Goal: Task Accomplishment & Management: Use online tool/utility

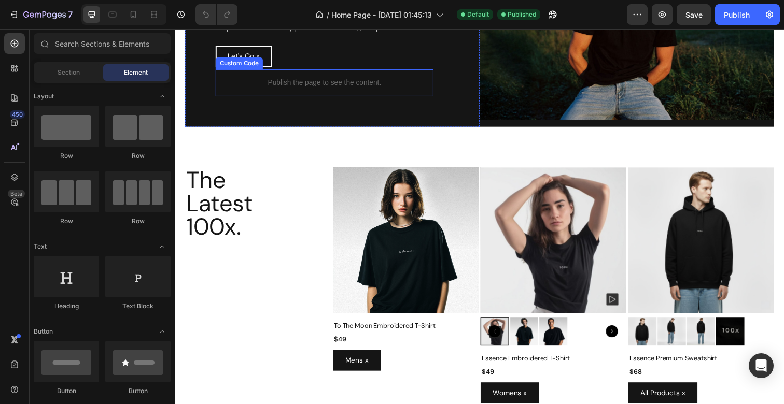
scroll to position [157, 0]
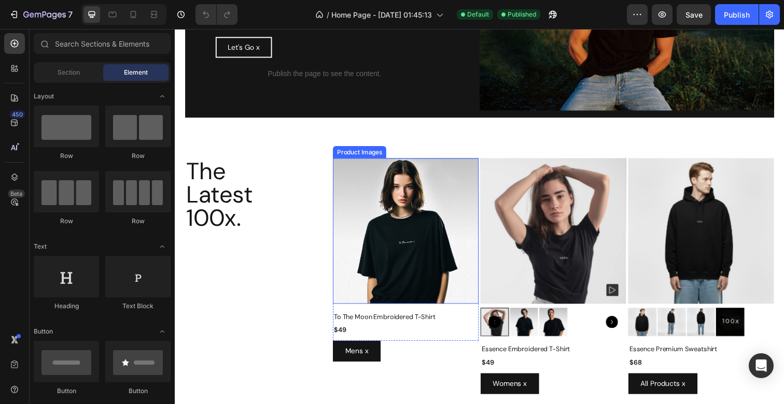
click at [412, 241] on img at bounding box center [410, 235] width 149 height 149
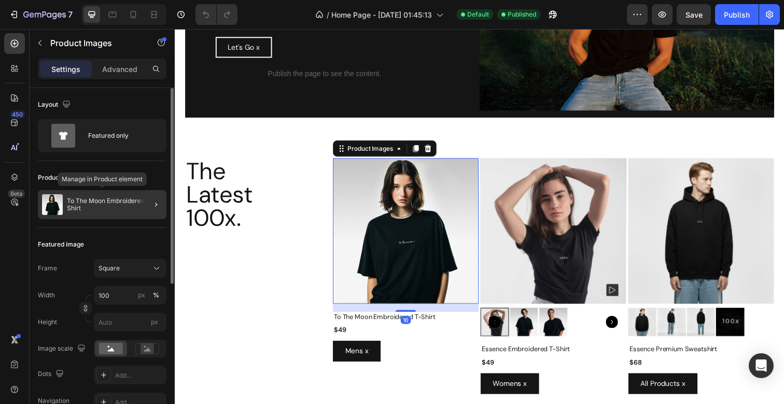
click at [134, 205] on p "To The Moon Embroidered T-Shirt" at bounding box center [114, 205] width 95 height 15
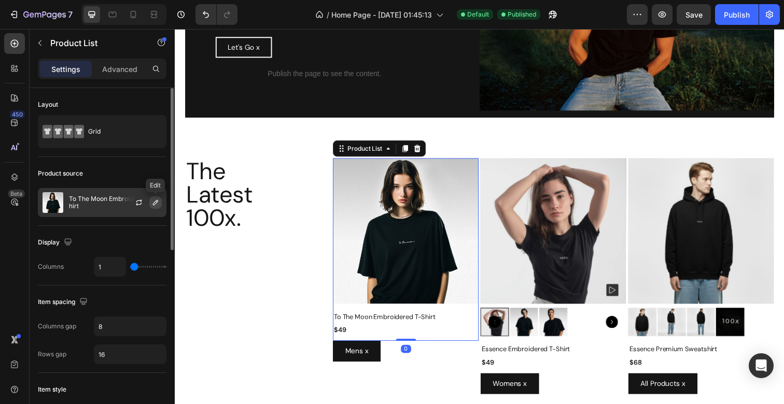
click at [158, 198] on button "button" at bounding box center [155, 202] width 12 height 12
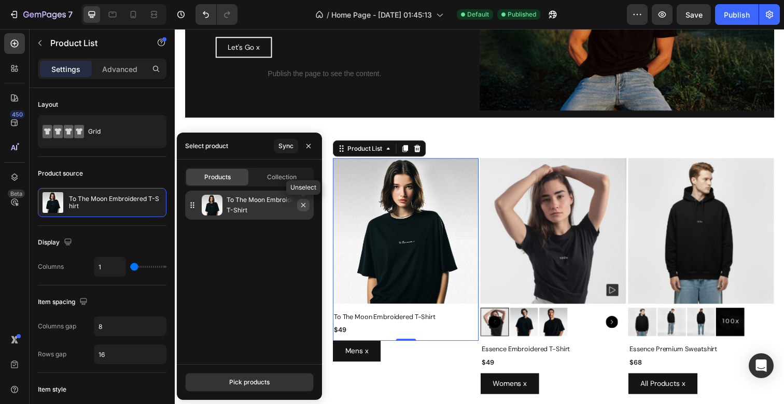
click at [305, 209] on icon "button" at bounding box center [303, 205] width 8 height 8
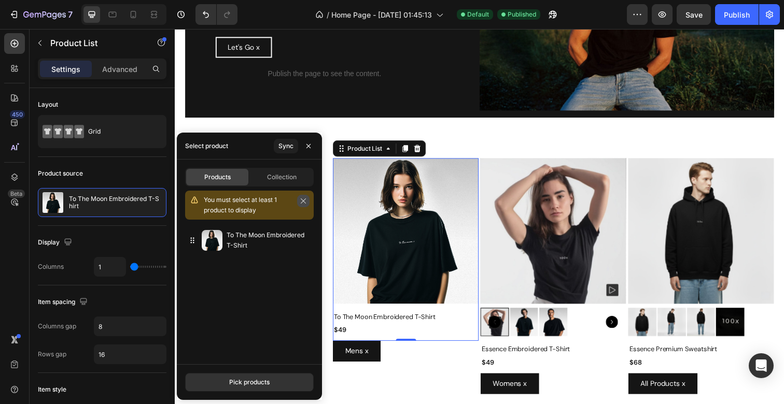
click at [302, 199] on icon "button" at bounding box center [303, 201] width 7 height 7
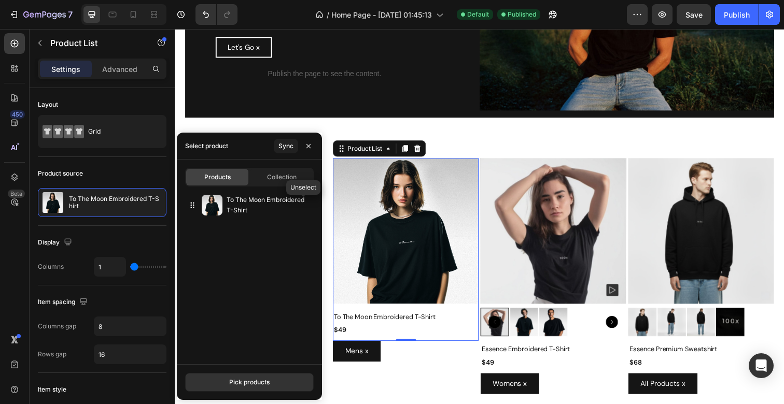
click at [0, 0] on button "button" at bounding box center [0, 0] width 0 height 0
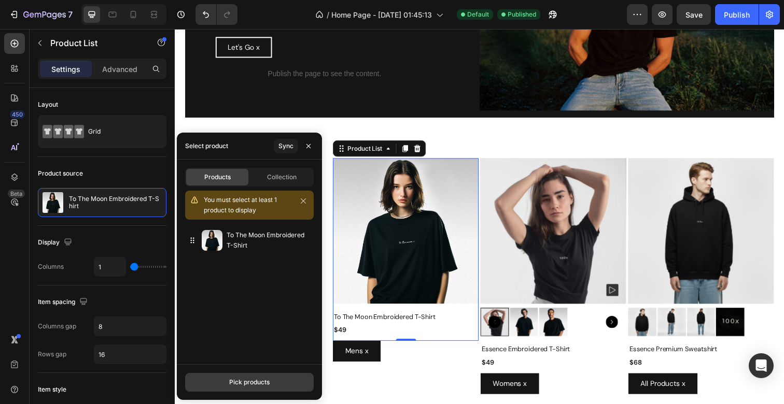
click at [236, 373] on button "Pick products" at bounding box center [249, 382] width 129 height 19
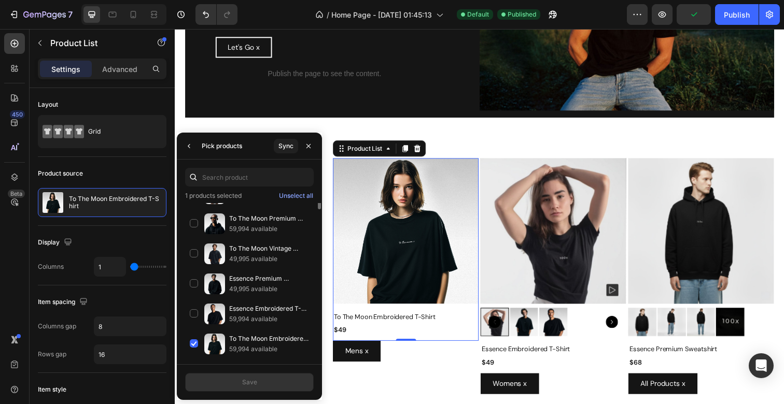
scroll to position [0, 0]
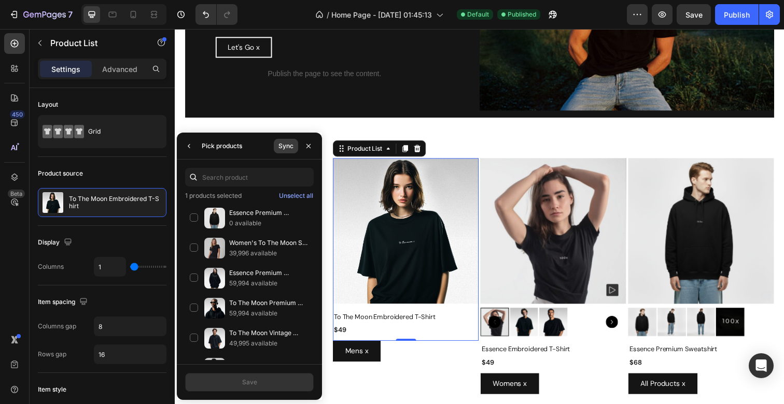
click at [284, 146] on div "Sync" at bounding box center [285, 146] width 15 height 9
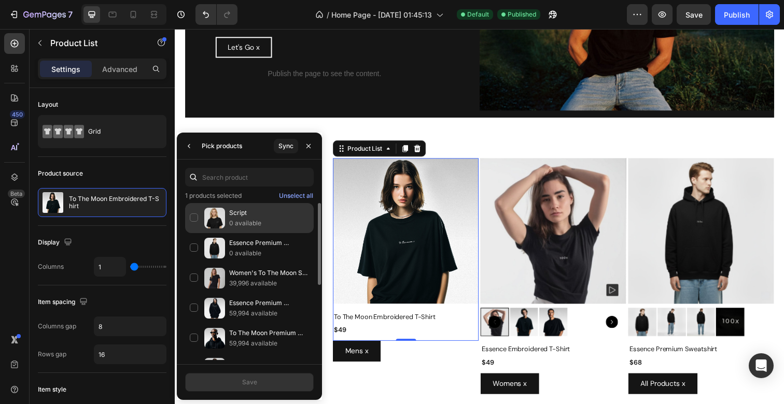
click at [193, 214] on div "Script 0 available" at bounding box center [249, 218] width 129 height 30
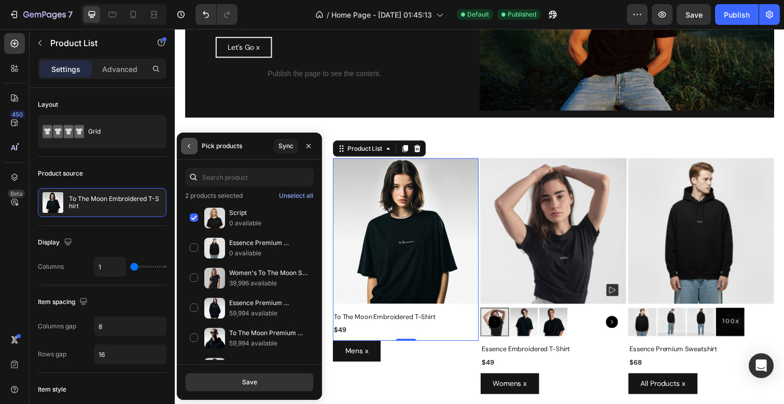
click at [189, 145] on icon "button" at bounding box center [189, 146] width 2 height 4
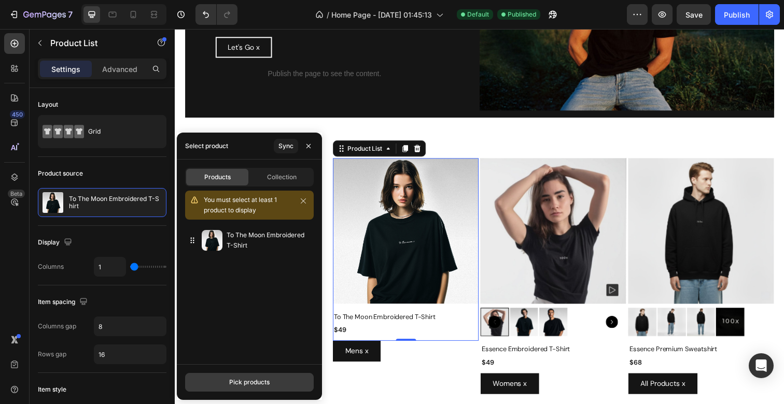
click at [218, 383] on button "Pick products" at bounding box center [249, 382] width 129 height 19
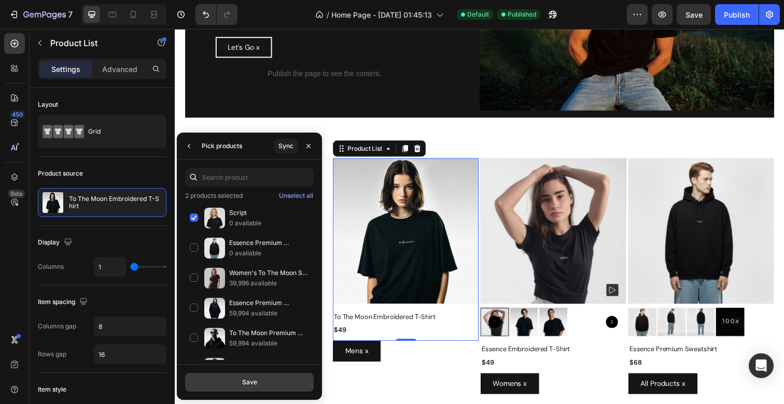
click at [211, 378] on button "Save" at bounding box center [249, 382] width 129 height 19
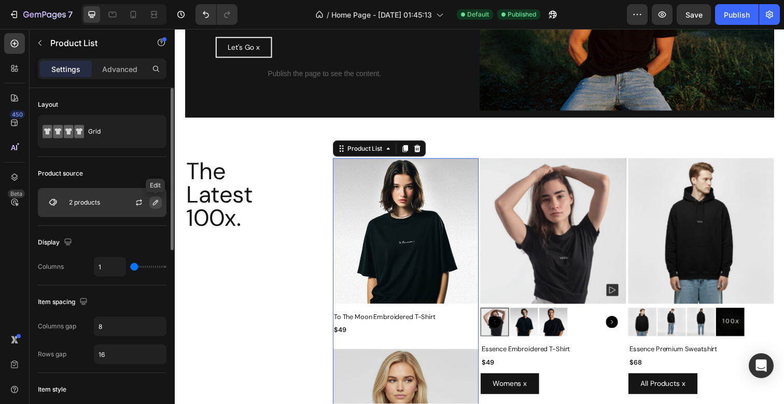
click at [156, 199] on icon "button" at bounding box center [155, 203] width 8 height 8
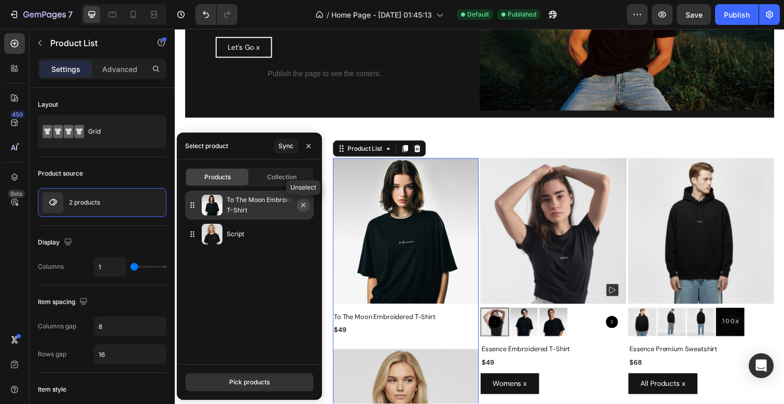
click at [304, 206] on icon "button" at bounding box center [303, 205] width 8 height 8
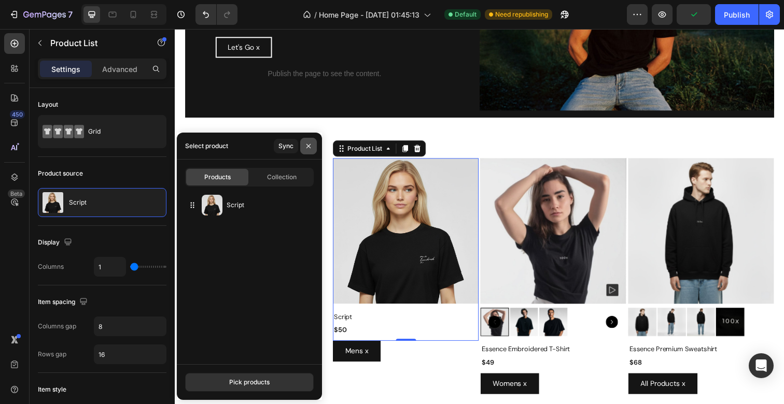
click at [307, 147] on icon "button" at bounding box center [308, 146] width 8 height 8
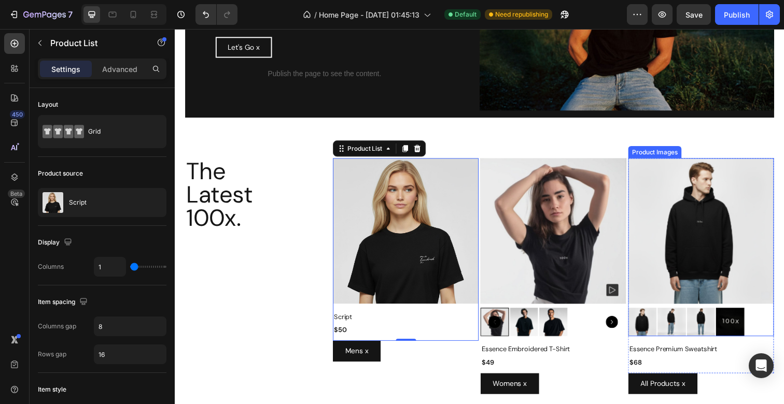
click at [729, 228] on img at bounding box center [712, 235] width 149 height 149
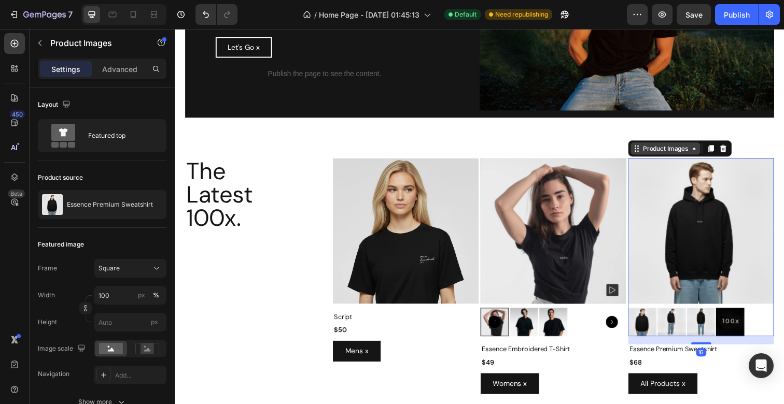
click at [706, 153] on icon at bounding box center [705, 151] width 8 height 8
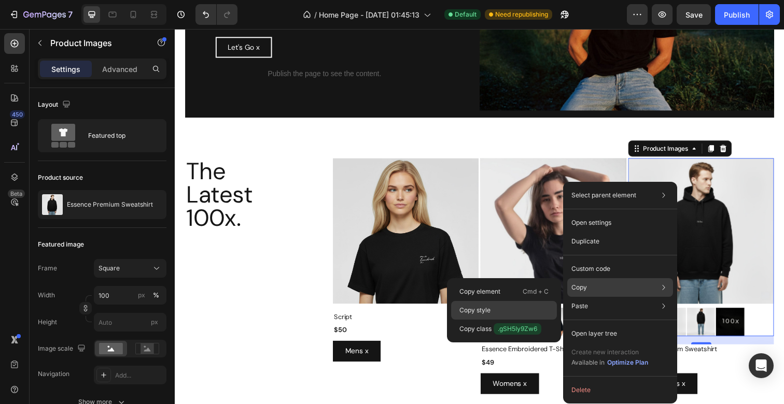
click at [508, 308] on div "Copy style" at bounding box center [504, 310] width 106 height 19
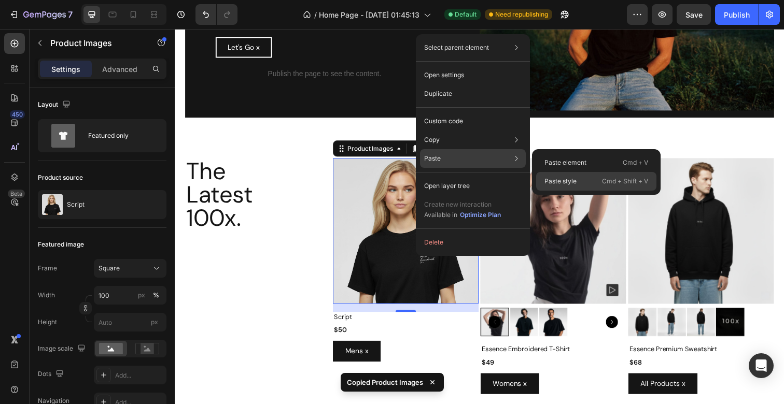
click at [549, 177] on p "Paste style" at bounding box center [560, 181] width 32 height 9
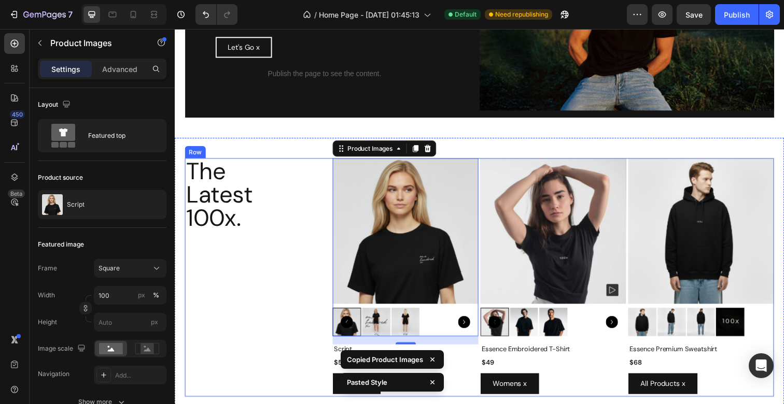
click at [288, 238] on div "The Latest 100x. Heading" at bounding box center [259, 283] width 149 height 244
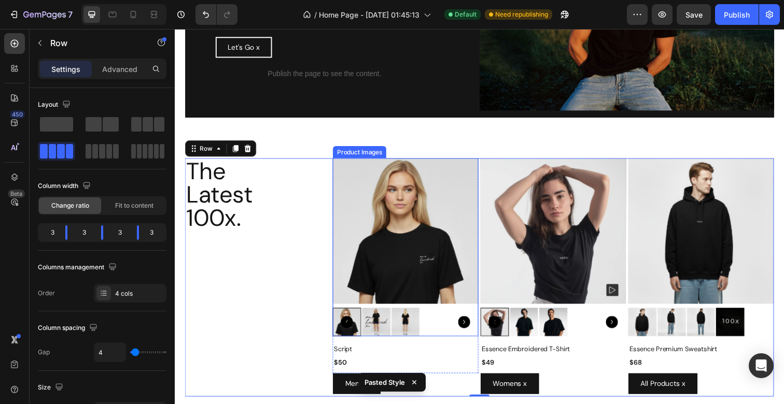
click at [406, 224] on img at bounding box center [410, 235] width 149 height 149
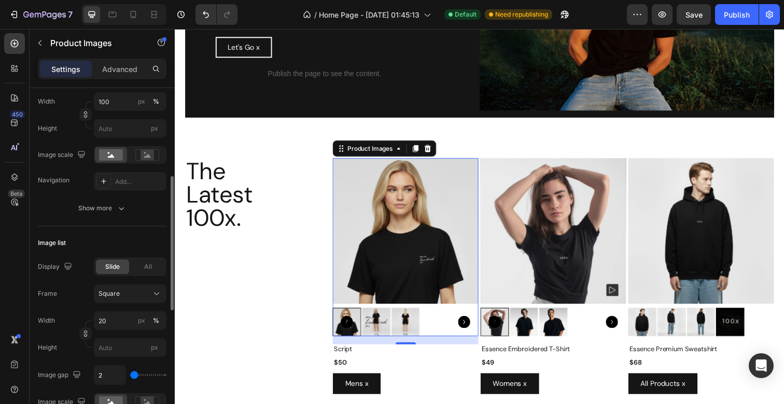
scroll to position [212, 0]
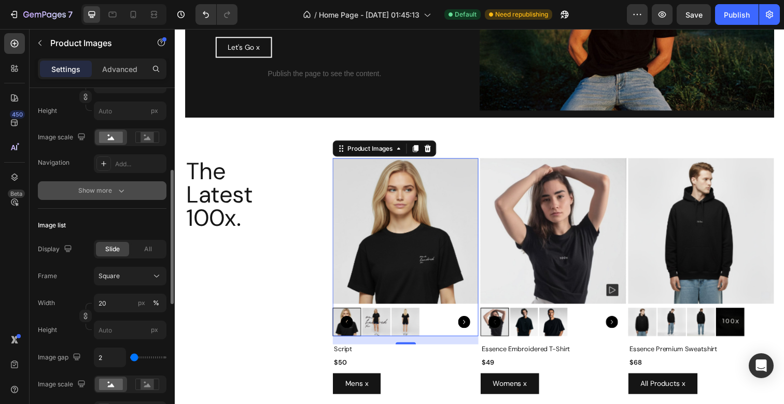
click at [110, 187] on div "Show more" at bounding box center [102, 191] width 48 height 10
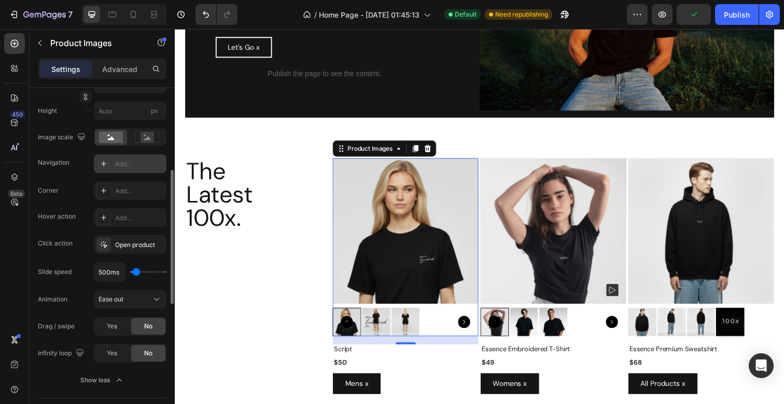
click at [139, 163] on div "Add..." at bounding box center [139, 164] width 49 height 9
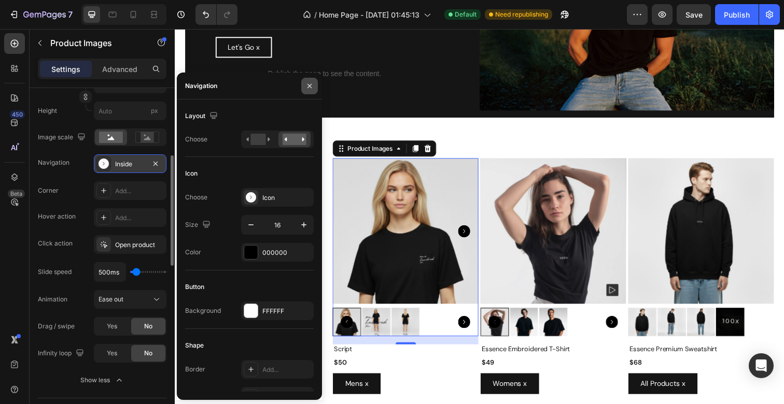
click at [308, 87] on icon "button" at bounding box center [309, 85] width 4 height 4
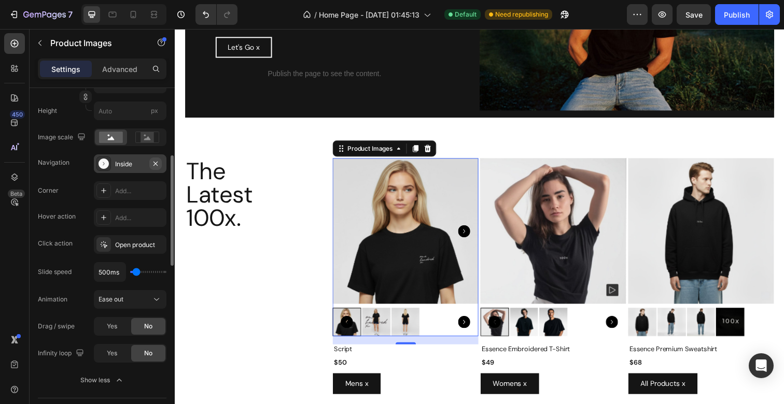
click at [156, 164] on icon "button" at bounding box center [155, 163] width 4 height 4
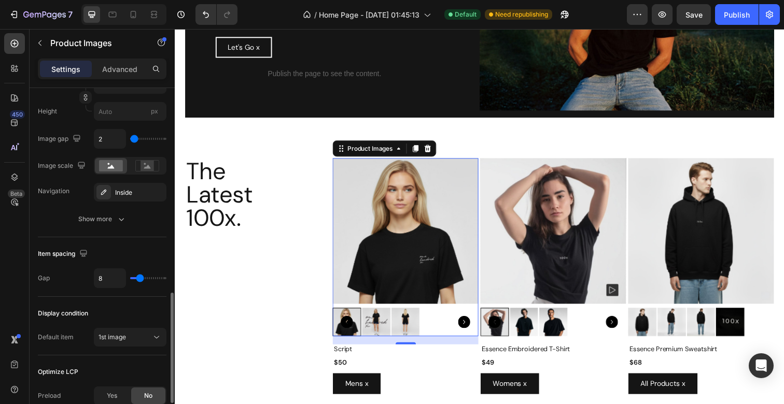
scroll to position [625, 0]
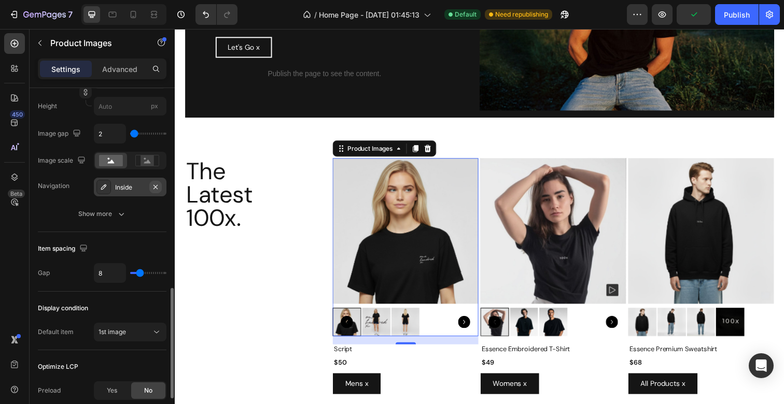
click at [157, 186] on icon "button" at bounding box center [155, 187] width 8 height 8
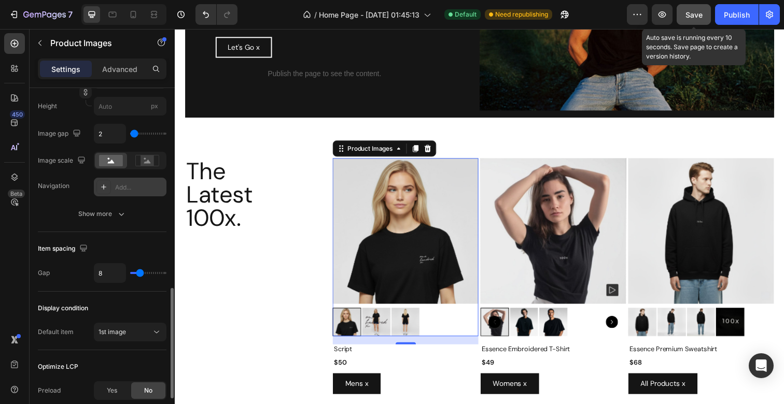
click at [697, 11] on span "Save" at bounding box center [693, 14] width 17 height 9
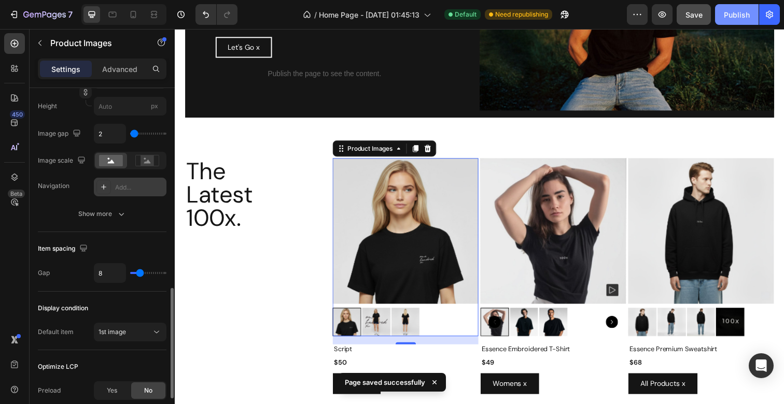
click at [732, 16] on div "Publish" at bounding box center [737, 14] width 26 height 11
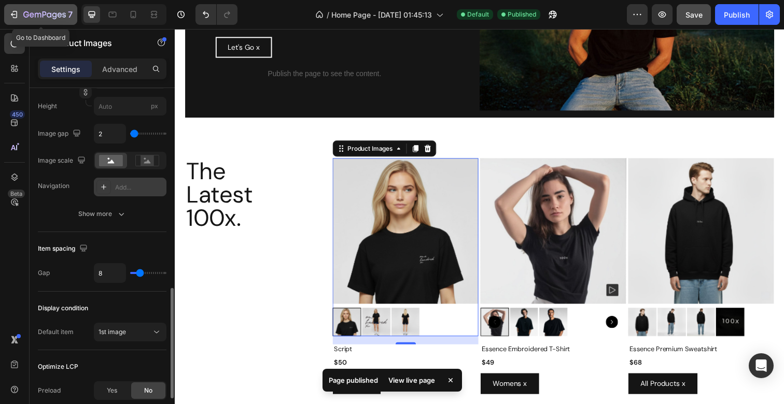
click at [27, 15] on icon "button" at bounding box center [26, 14] width 6 height 6
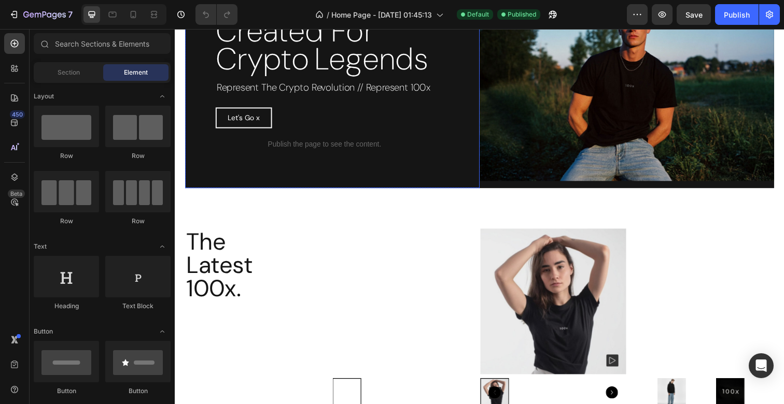
scroll to position [90, 0]
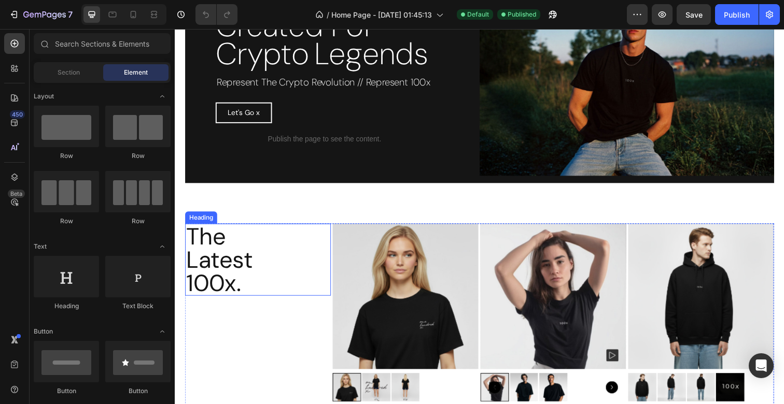
click at [208, 274] on h2 "The Latest 100x." at bounding box center [259, 265] width 149 height 74
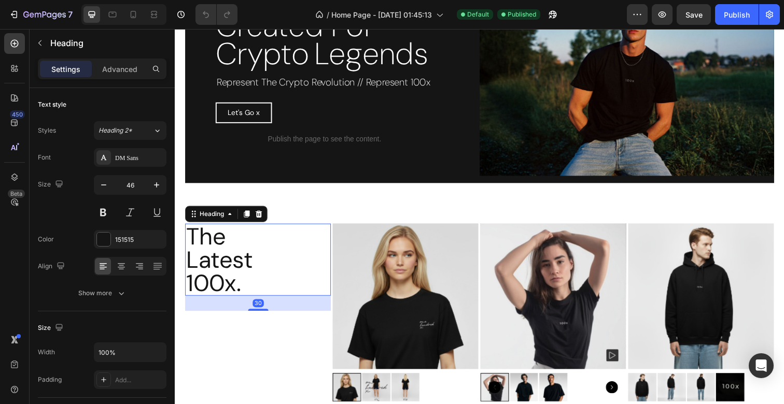
click at [244, 285] on h2 "The Latest 100x." at bounding box center [259, 265] width 149 height 74
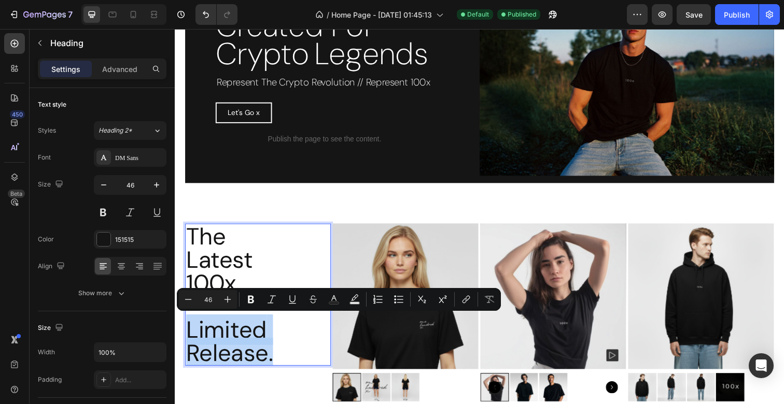
drag, startPoint x: 280, startPoint y: 363, endPoint x: 191, endPoint y: 337, distance: 93.4
click at [191, 337] on p "The Latest 100x. Limited Release." at bounding box center [259, 300] width 147 height 143
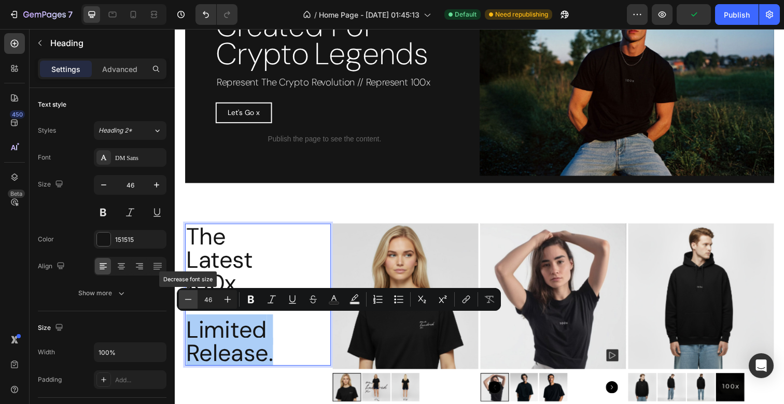
click at [189, 301] on icon "Editor contextual toolbar" at bounding box center [188, 299] width 10 height 10
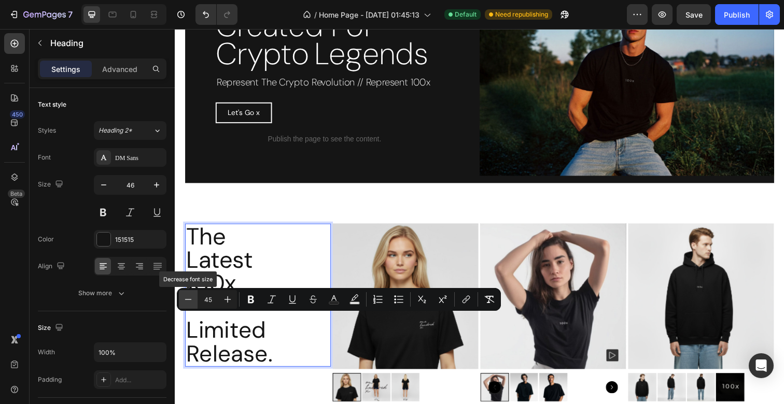
click at [189, 301] on icon "Editor contextual toolbar" at bounding box center [188, 299] width 10 height 10
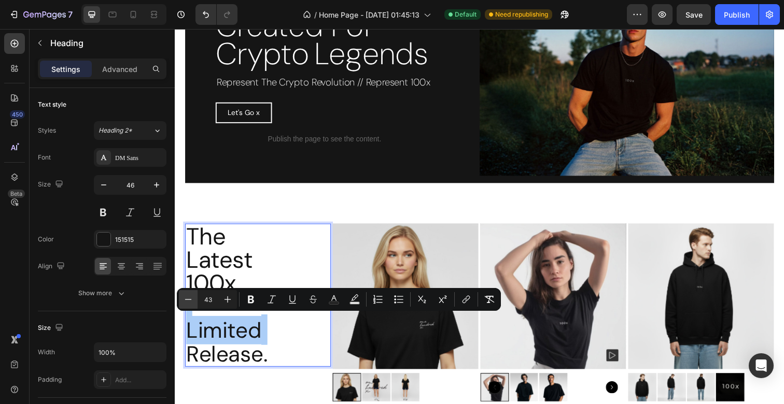
click at [189, 301] on icon "Editor contextual toolbar" at bounding box center [188, 299] width 10 height 10
type input "41"
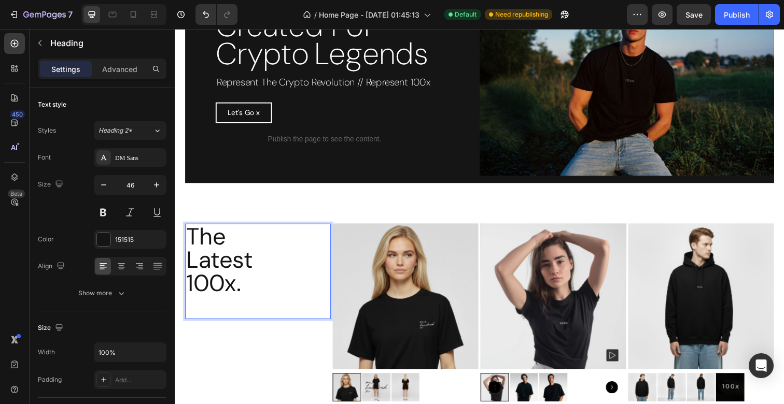
scroll to position [3, 0]
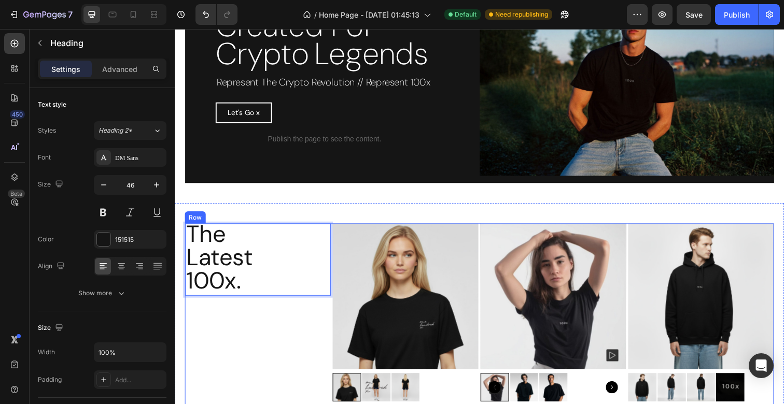
click at [244, 343] on div "The Latest 100x. Heading 30" at bounding box center [259, 350] width 149 height 244
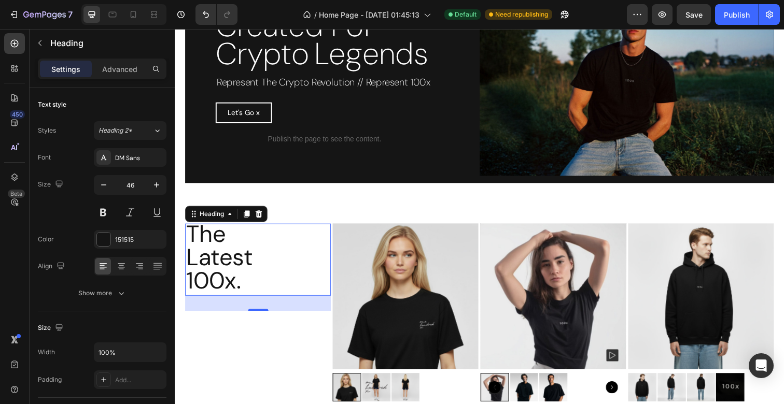
click at [242, 261] on p "The Latest 100x." at bounding box center [259, 263] width 147 height 72
click at [246, 218] on icon at bounding box center [248, 218] width 8 height 8
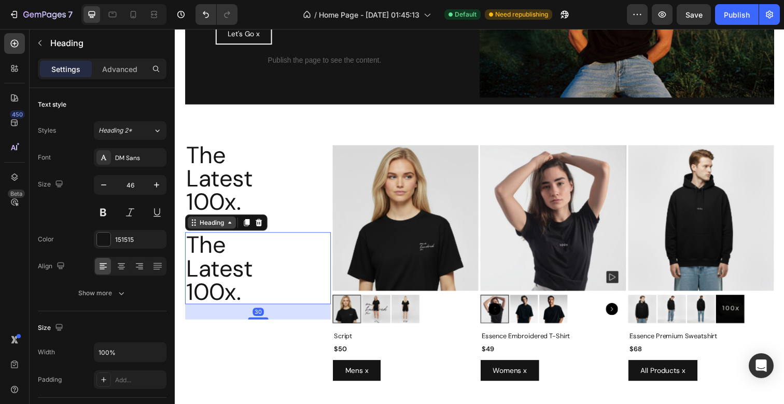
scroll to position [170, 0]
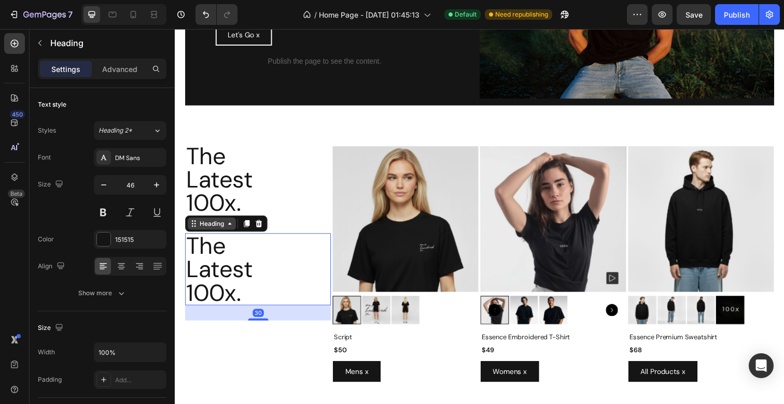
click at [222, 225] on div "Heading" at bounding box center [212, 227] width 29 height 9
click at [213, 234] on div "Heading" at bounding box center [212, 228] width 49 height 12
click at [260, 228] on icon at bounding box center [260, 228] width 8 height 8
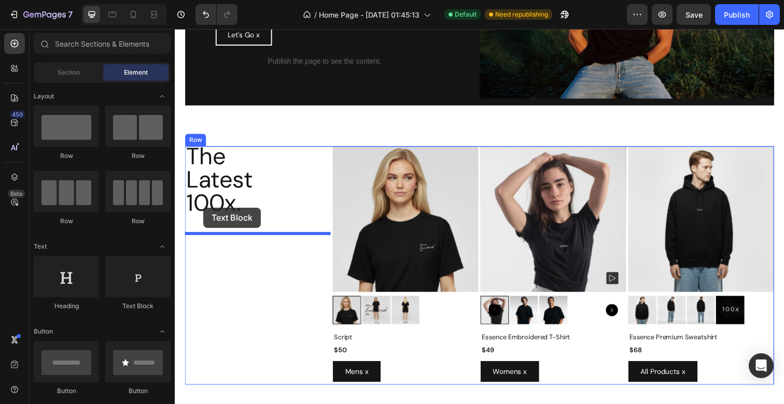
drag, startPoint x: 312, startPoint y: 324, endPoint x: 204, endPoint y: 212, distance: 156.2
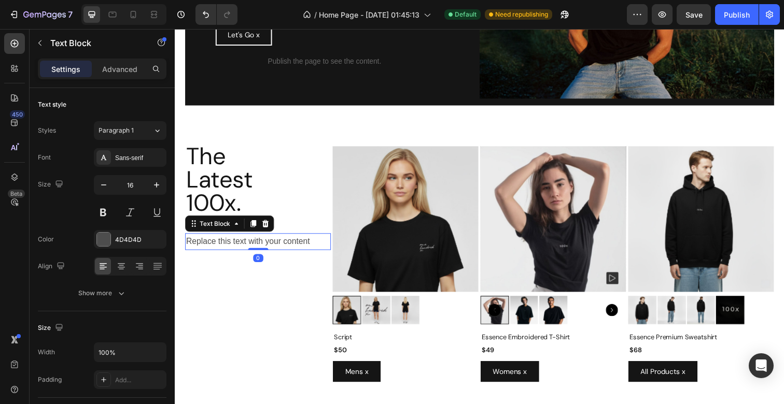
click at [219, 248] on div "Replace this text with your content" at bounding box center [259, 246] width 149 height 17
click at [219, 248] on p "Replace this text with your content" at bounding box center [259, 246] width 147 height 15
click at [219, 248] on p "Limited release October 2025." at bounding box center [259, 246] width 147 height 15
drag, startPoint x: 246, startPoint y: 247, endPoint x: 327, endPoint y: 246, distance: 81.4
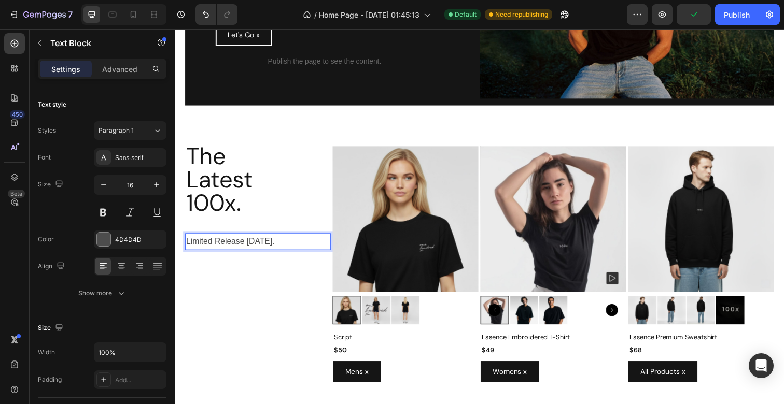
click at [327, 246] on p "Limited Release October 2025." at bounding box center [259, 246] width 147 height 15
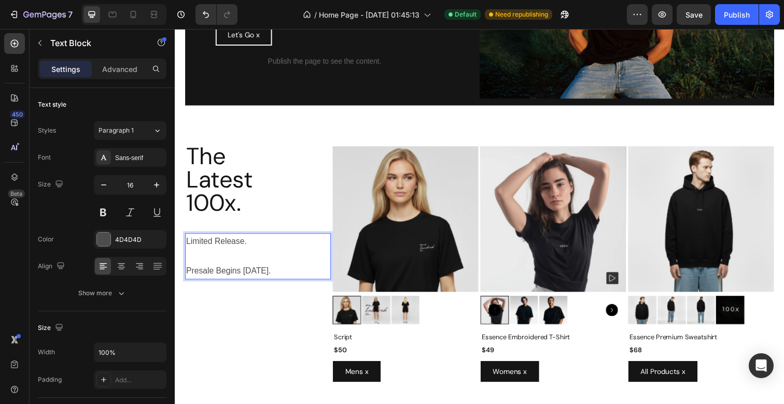
click at [252, 262] on p "Rich Text Editor. Editing area: main" at bounding box center [259, 261] width 147 height 15
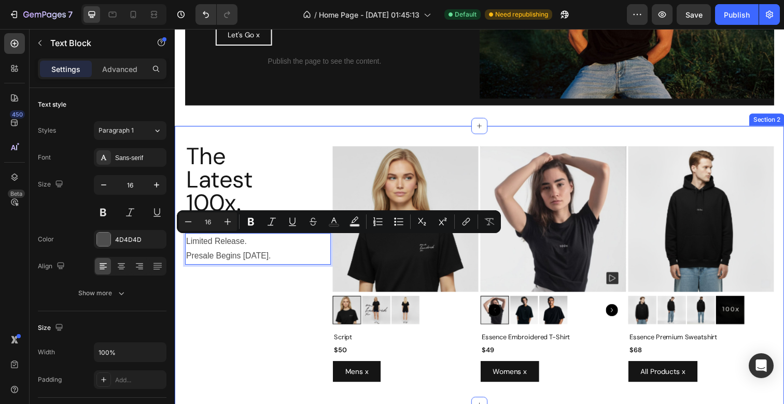
drag, startPoint x: 302, startPoint y: 262, endPoint x: 185, endPoint y: 250, distance: 118.3
click at [185, 250] on div "The Latest 100x. Heading Limited Release. Presale Begins October 31st. Text Blo…" at bounding box center [486, 270] width 622 height 285
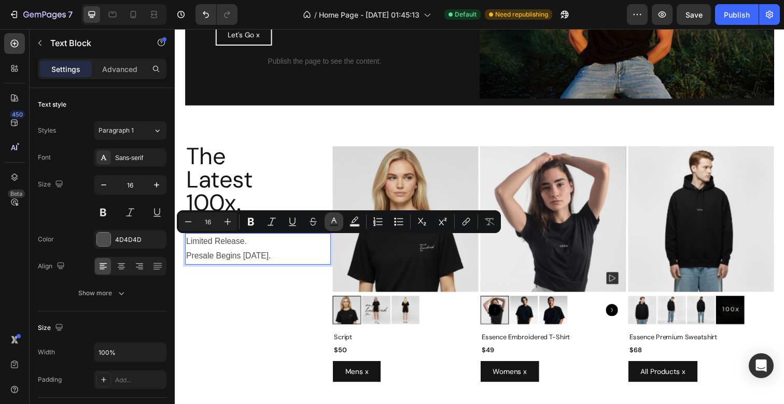
click at [331, 223] on icon "Editor contextual toolbar" at bounding box center [334, 222] width 10 height 10
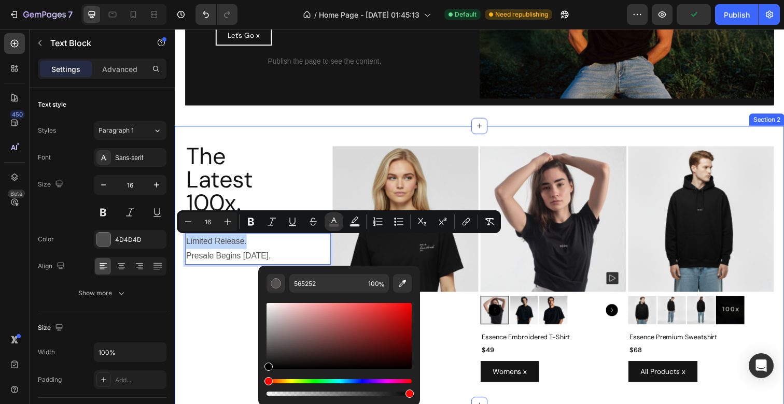
type input "000000"
drag, startPoint x: 449, startPoint y: 376, endPoint x: 240, endPoint y: 403, distance: 211.2
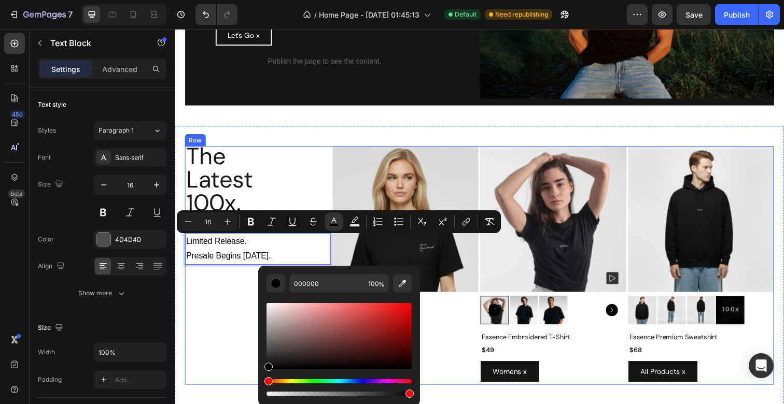
click at [242, 290] on div "The Latest 100x. Heading Limited Release. Presale Begins October 31st. Text Blo…" at bounding box center [259, 271] width 149 height 244
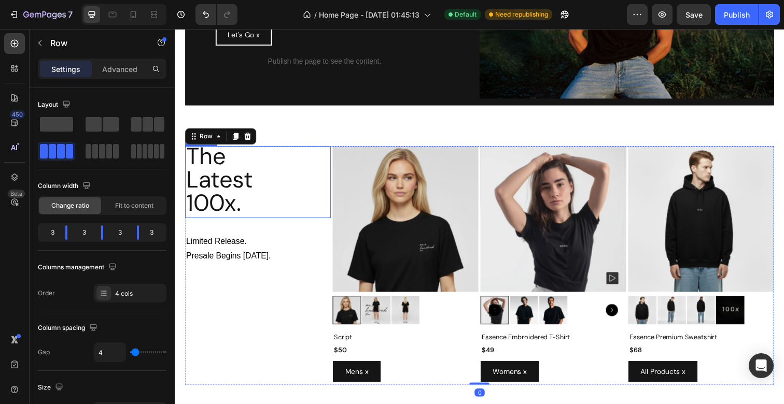
click at [227, 200] on p "The Latest 100x." at bounding box center [259, 183] width 147 height 72
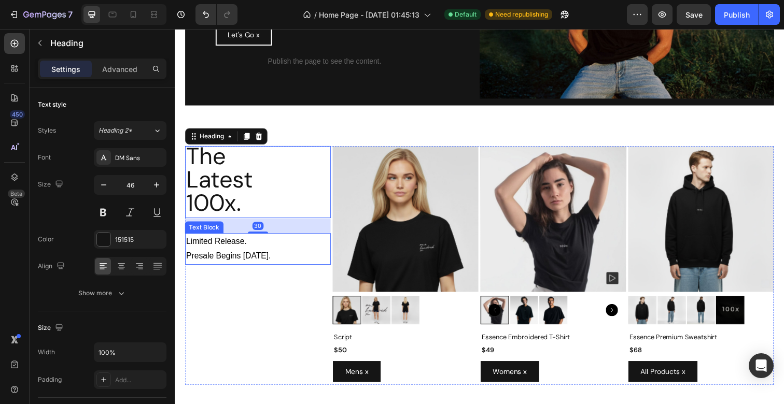
click at [233, 262] on span "Presale Begins October 31st." at bounding box center [229, 261] width 87 height 9
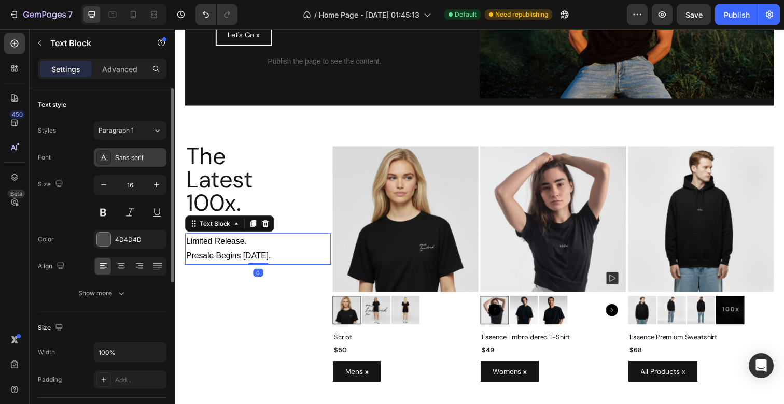
click at [136, 155] on div "Sans-serif" at bounding box center [139, 157] width 49 height 9
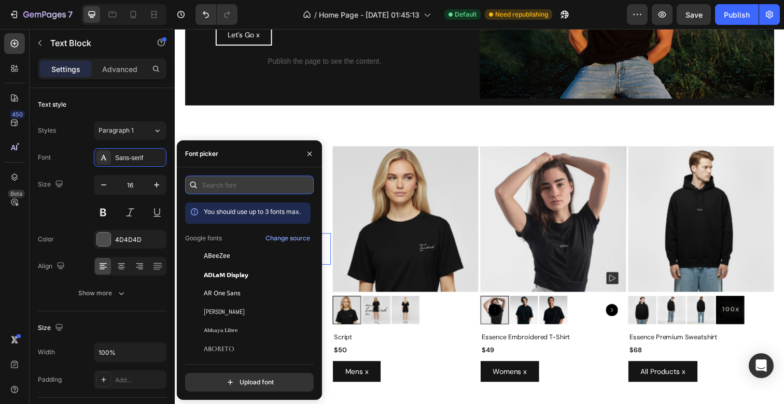
click at [215, 182] on input "text" at bounding box center [249, 185] width 129 height 19
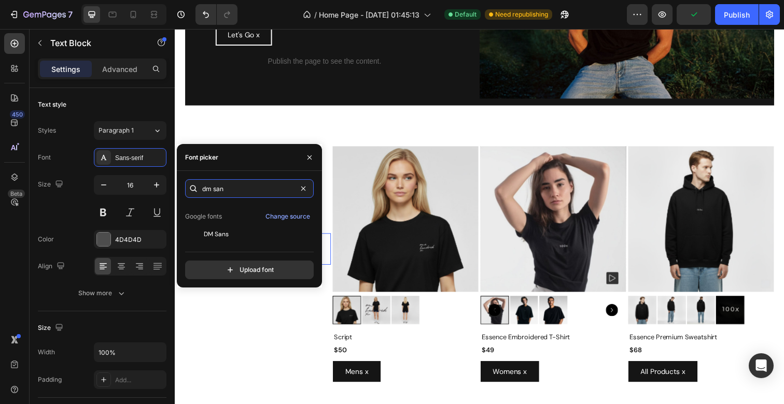
scroll to position [24, 0]
type input "dm san"
click at [220, 234] on span "DM Sans" at bounding box center [216, 235] width 25 height 9
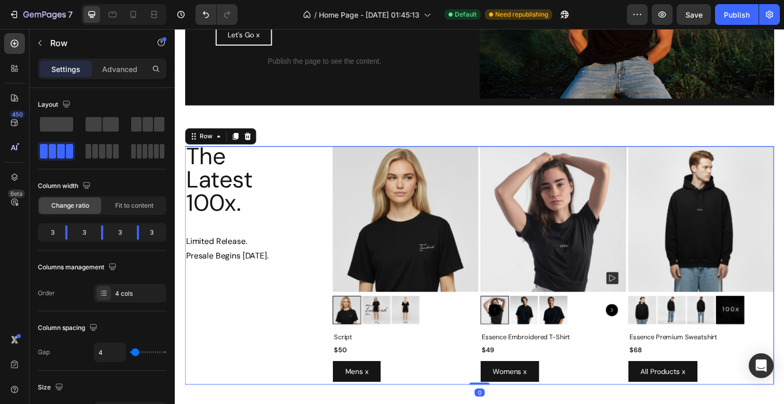
click at [226, 311] on div "The Latest 100x. Heading Limited Release. Presale Begins October 31st. Text Blo…" at bounding box center [259, 271] width 149 height 244
click at [220, 255] on p "Presale Begins October 31st." at bounding box center [259, 261] width 147 height 15
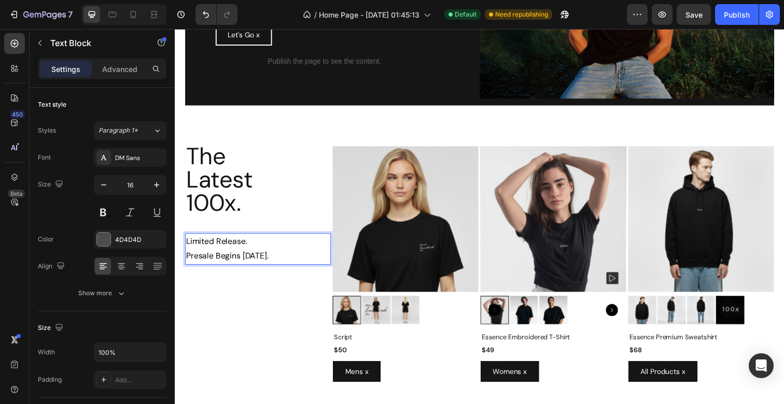
click at [217, 262] on span "Presale Begins October 31st." at bounding box center [228, 261] width 84 height 11
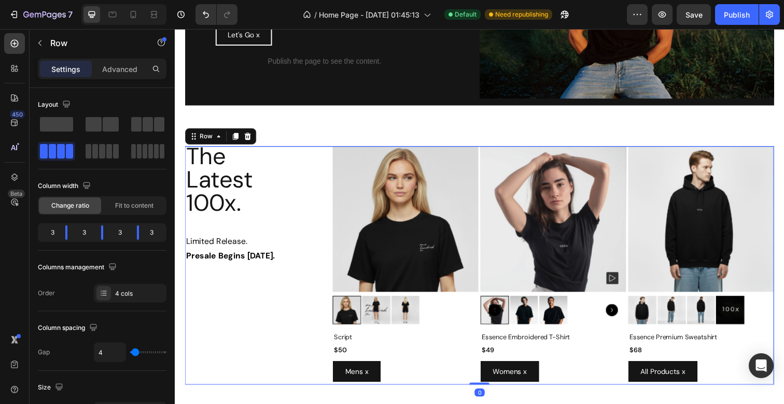
click at [210, 279] on div "The Latest 100x. Heading Limited Release. Presale Begins October 31st. Text Blo…" at bounding box center [259, 271] width 149 height 244
click at [206, 256] on strong "Presale Begins October 31st." at bounding box center [231, 261] width 91 height 11
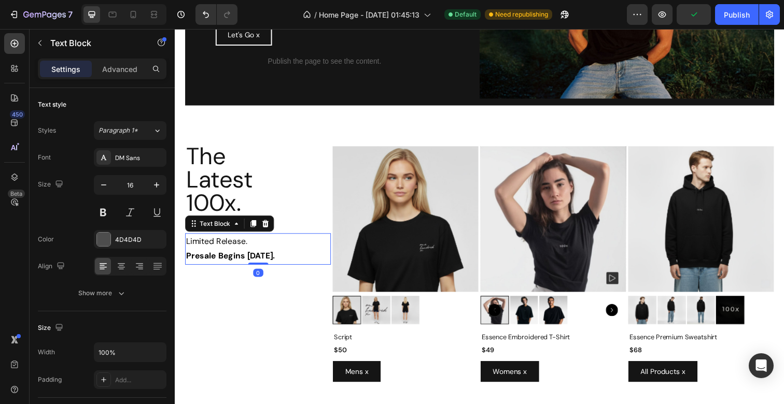
click at [206, 256] on strong "Presale Begins October 31st." at bounding box center [231, 261] width 91 height 11
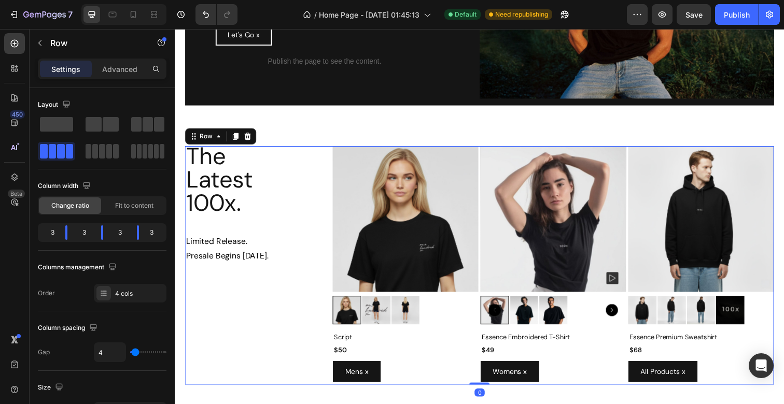
click at [211, 274] on div "The Latest 100x. Heading Limited Release. Presale Begins October 31st. Text Blo…" at bounding box center [259, 271] width 149 height 244
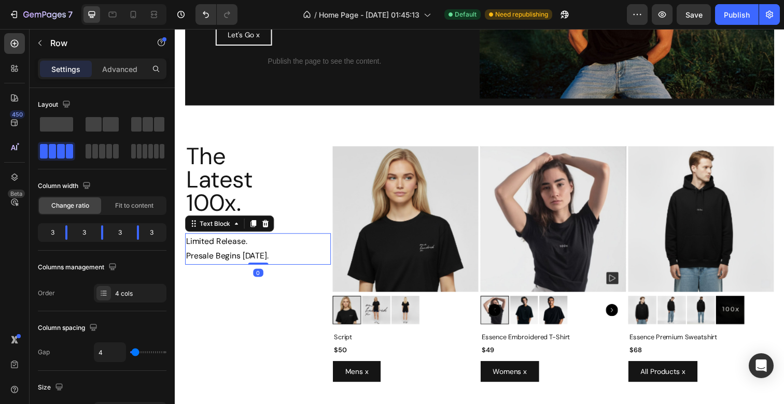
click at [208, 242] on span "Limited Release." at bounding box center [217, 246] width 62 height 11
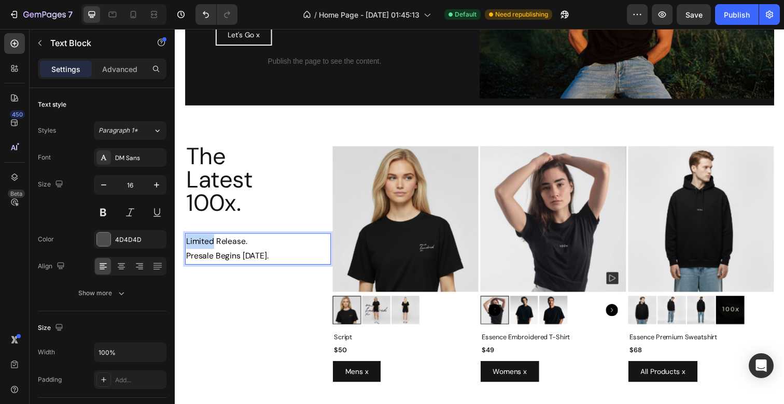
click at [206, 248] on span "Limited Release." at bounding box center [217, 246] width 62 height 11
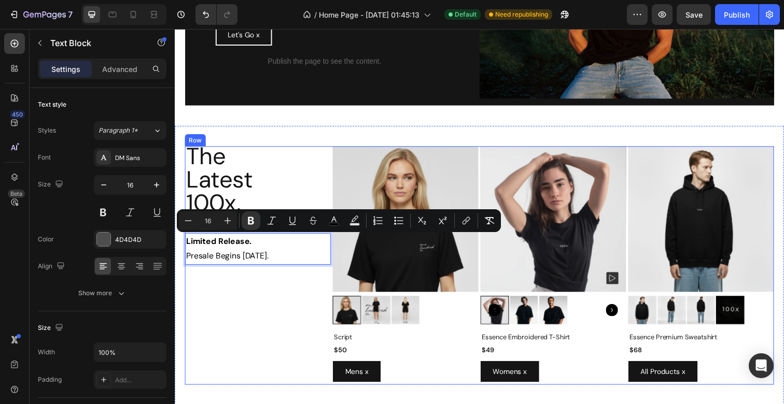
click at [206, 280] on div "The Latest 100x. Heading Limited Release. Presale Begins October 31st. Text Blo…" at bounding box center [259, 271] width 149 height 244
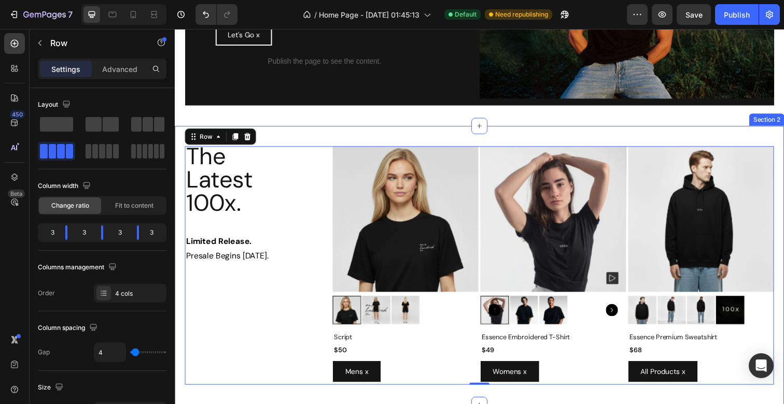
click at [271, 131] on div "The Latest 100x. Heading Limited Release. Presale Begins October 31st. Text Blo…" at bounding box center [486, 270] width 622 height 285
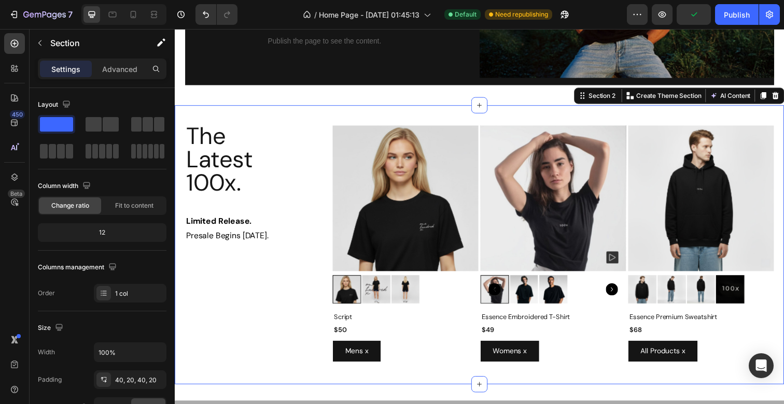
scroll to position [222, 0]
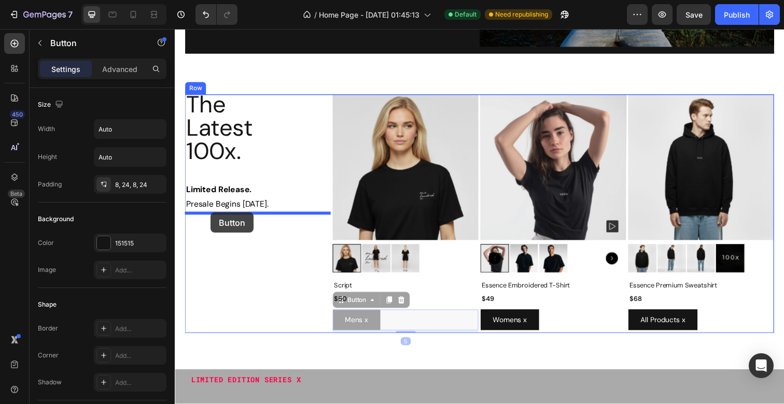
drag, startPoint x: 350, startPoint y: 310, endPoint x: 211, endPoint y: 217, distance: 167.4
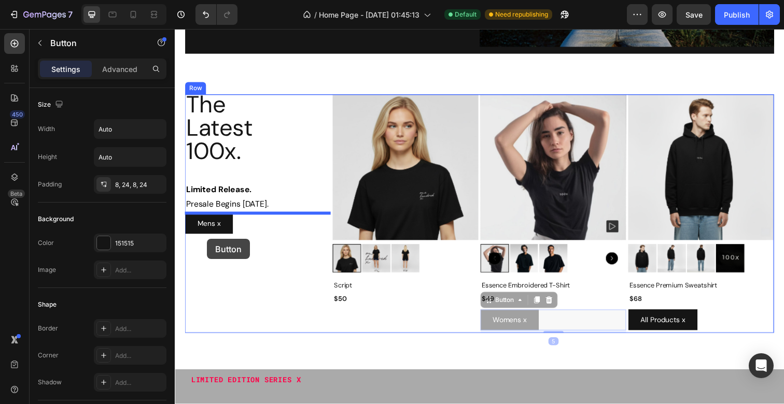
drag, startPoint x: 504, startPoint y: 312, endPoint x: 207, endPoint y: 244, distance: 304.8
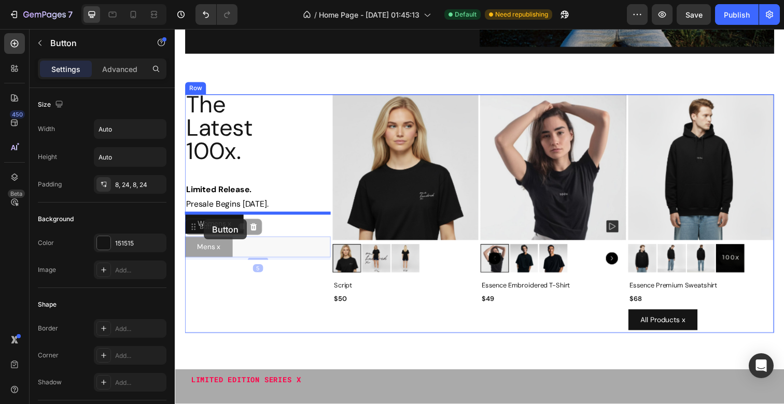
drag, startPoint x: 202, startPoint y: 238, endPoint x: 204, endPoint y: 223, distance: 15.3
click at [204, 223] on div "Header Created For Crypto Legends Custom Code Represent The Crypto Revolution /…" at bounding box center [486, 411] width 622 height 1208
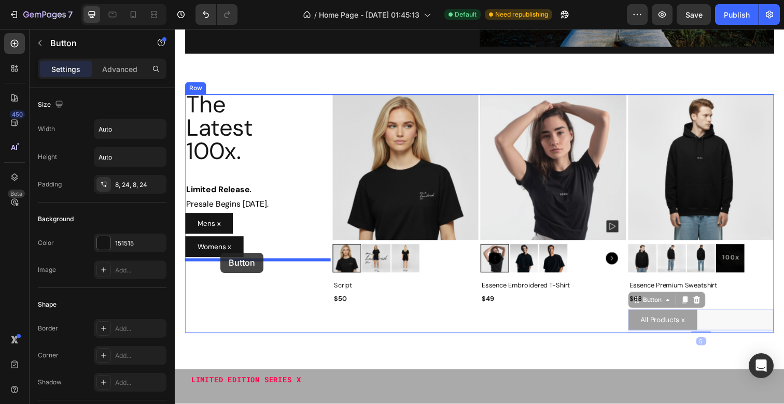
drag, startPoint x: 654, startPoint y: 312, endPoint x: 221, endPoint y: 258, distance: 436.3
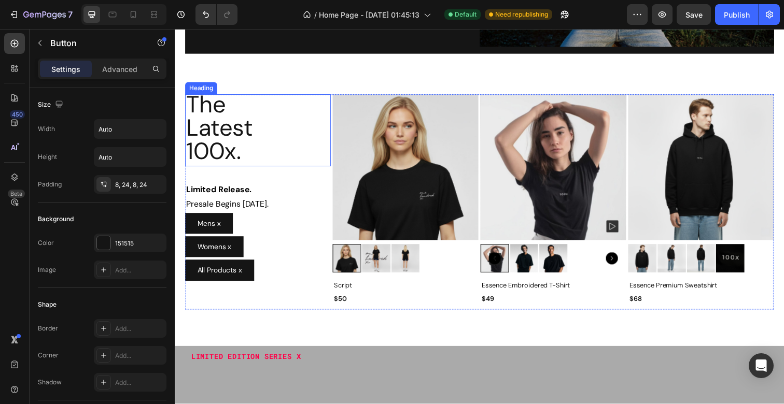
click at [275, 146] on p "The Latest 100x." at bounding box center [259, 130] width 147 height 72
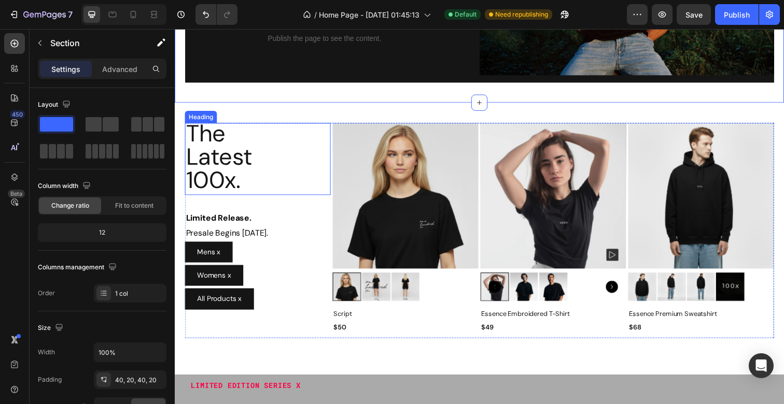
scroll to position [193, 0]
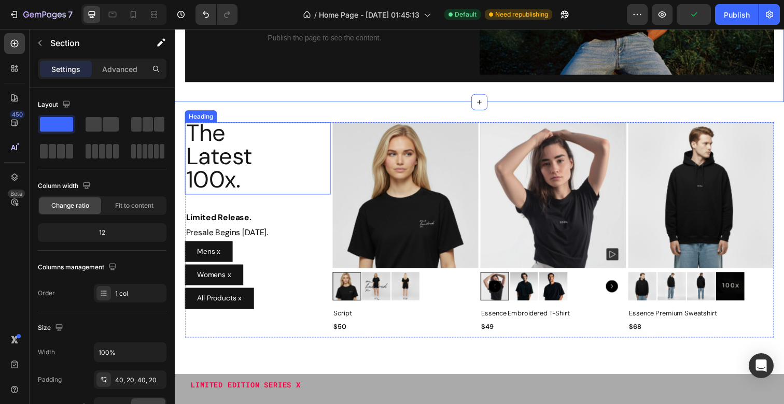
click at [242, 184] on p "The Latest 100x." at bounding box center [259, 159] width 147 height 72
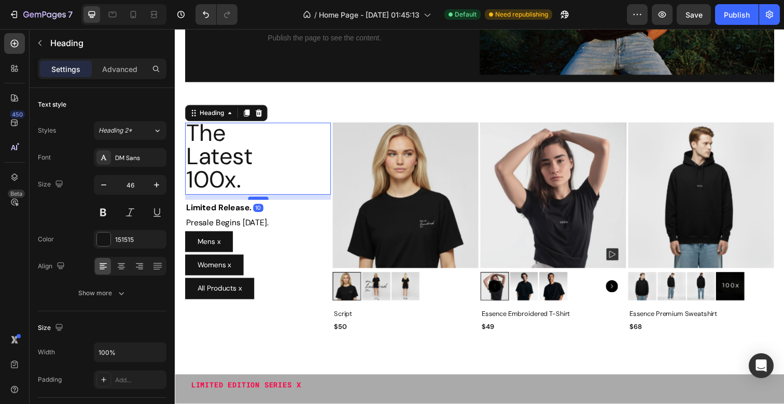
drag, startPoint x: 257, startPoint y: 214, endPoint x: 260, endPoint y: 204, distance: 10.8
click at [260, 204] on div "The Latest 100x. Heading 10 Limited Release. Presale Begins October 31st. Text …" at bounding box center [259, 235] width 149 height 220
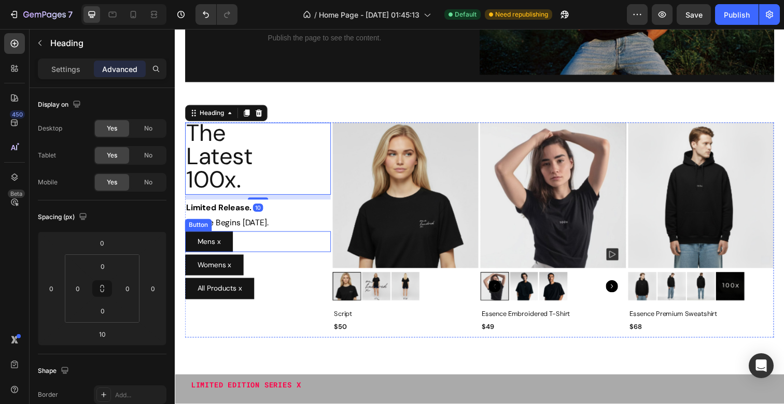
click at [273, 236] on div "Mens x Button" at bounding box center [259, 246] width 149 height 21
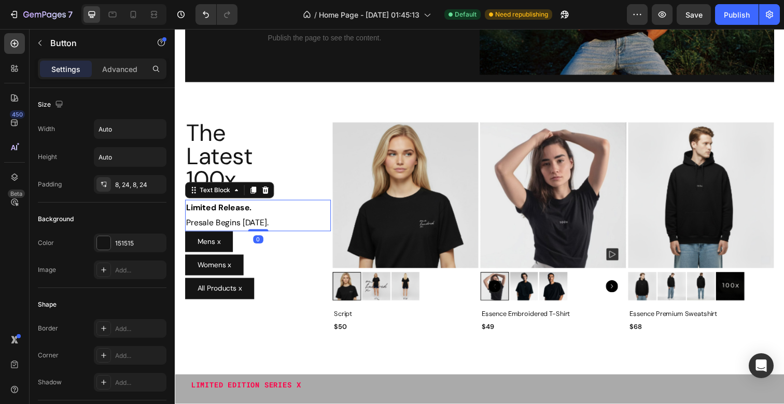
click at [270, 228] on span "Presale Begins October 31st." at bounding box center [228, 226] width 84 height 11
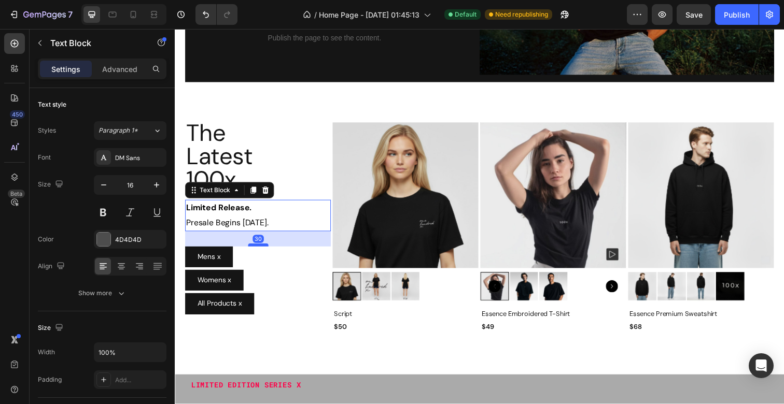
drag, startPoint x: 262, startPoint y: 235, endPoint x: 266, endPoint y: 251, distance: 16.1
click at [266, 251] on div at bounding box center [259, 249] width 21 height 3
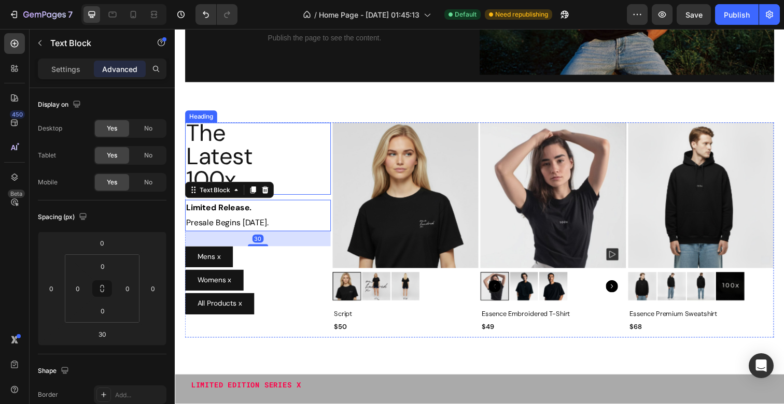
click at [293, 165] on p "The Latest 100x." at bounding box center [259, 159] width 147 height 72
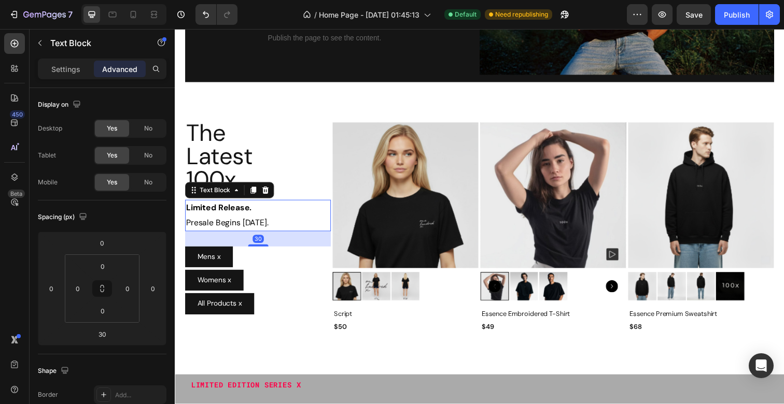
click at [254, 235] on div "Limited Release. Presale Begins October 31st." at bounding box center [259, 220] width 149 height 32
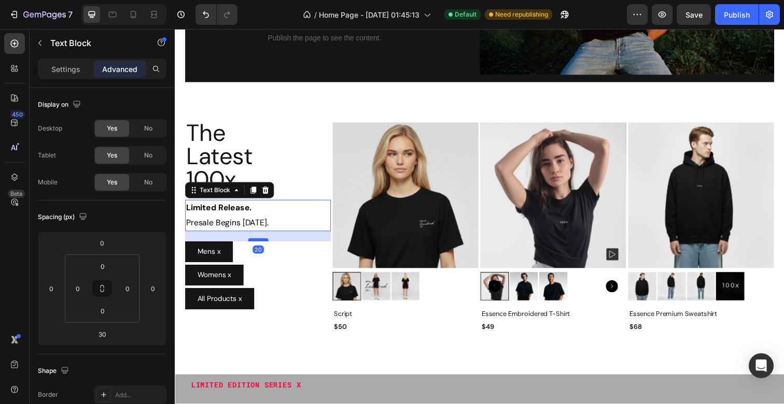
drag, startPoint x: 259, startPoint y: 250, endPoint x: 265, endPoint y: 245, distance: 8.1
click at [265, 245] on div at bounding box center [259, 244] width 21 height 3
type input "20"
click at [280, 155] on p "The Latest 100x." at bounding box center [259, 159] width 147 height 72
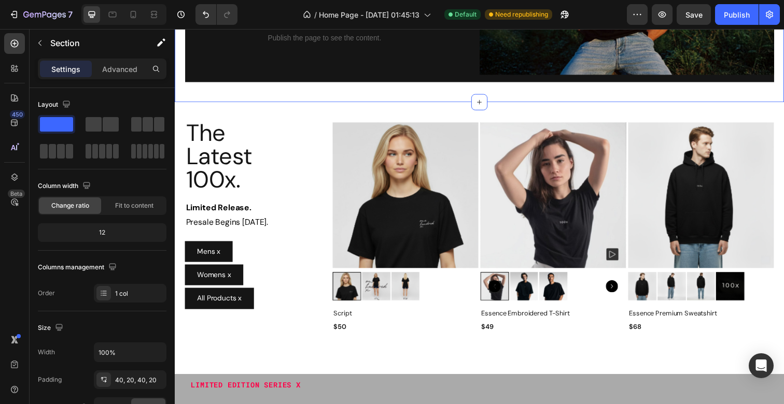
click at [234, 222] on span "Presale Begins October 31st." at bounding box center [228, 226] width 84 height 11
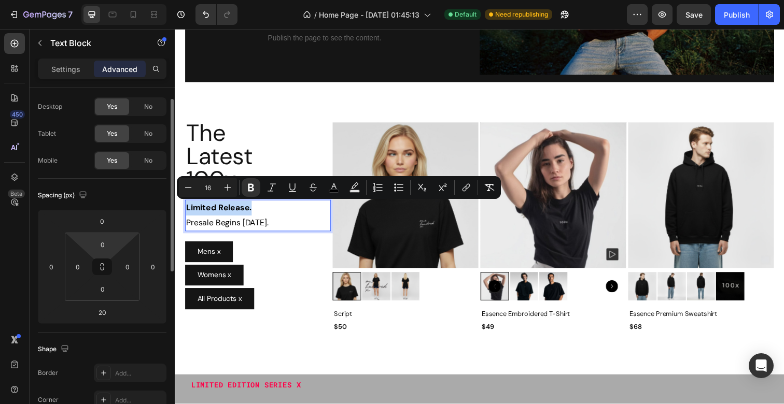
scroll to position [0, 0]
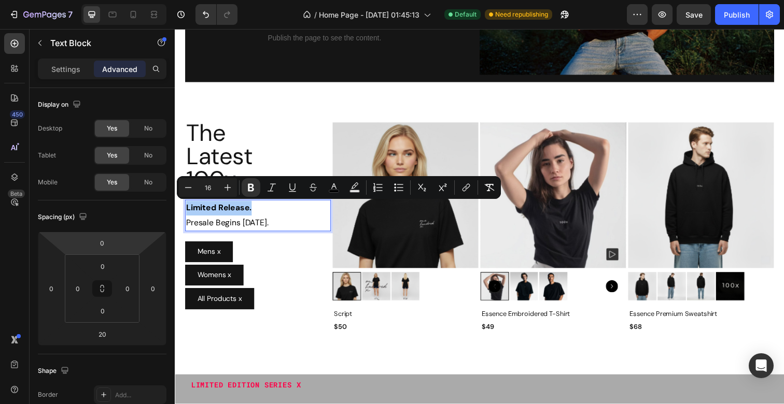
click at [76, 81] on div "Settings Advanced" at bounding box center [102, 74] width 145 height 30
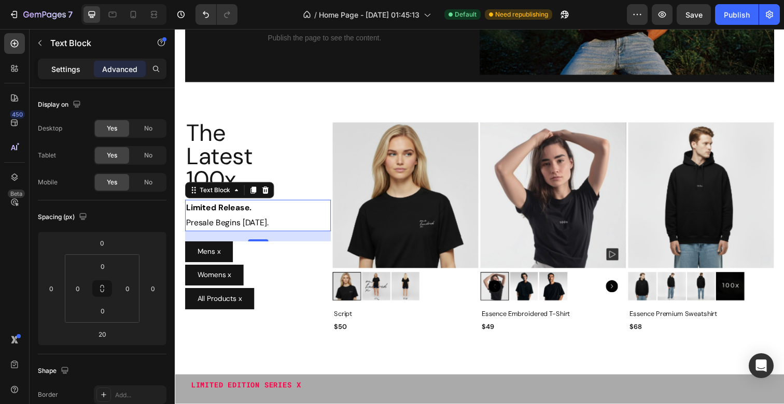
click at [76, 69] on p "Settings" at bounding box center [65, 69] width 29 height 11
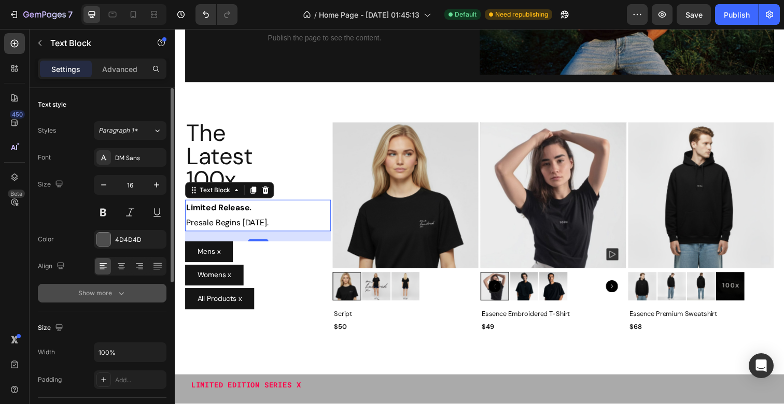
click at [93, 299] on button "Show more" at bounding box center [102, 293] width 129 height 19
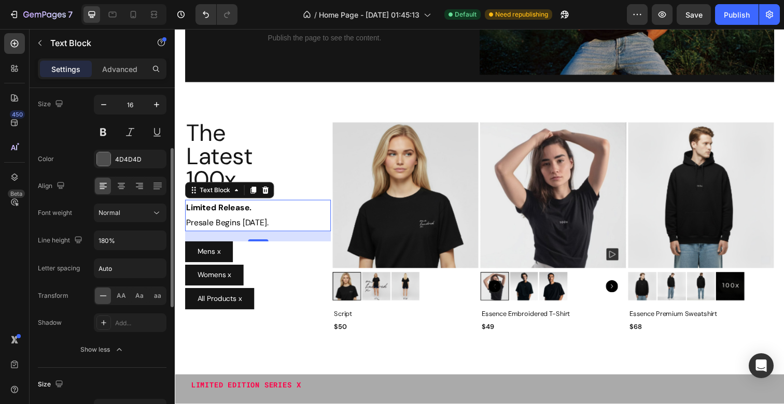
scroll to position [106, 0]
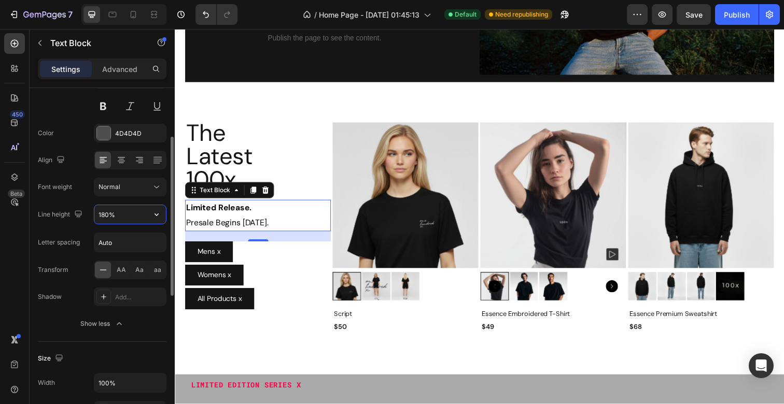
click at [118, 218] on input "180%" at bounding box center [130, 214] width 72 height 19
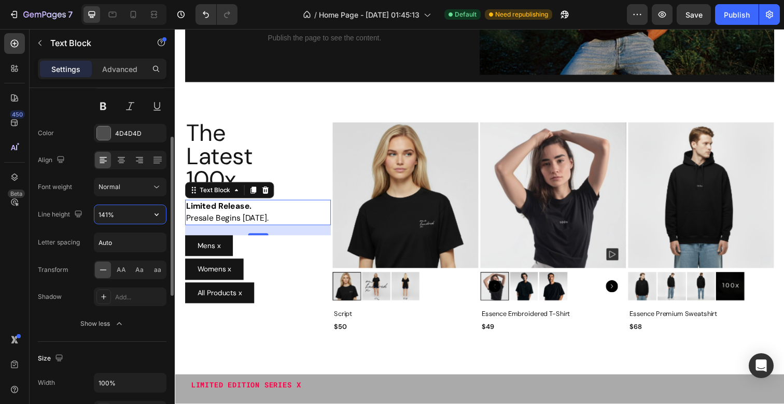
type input "140%"
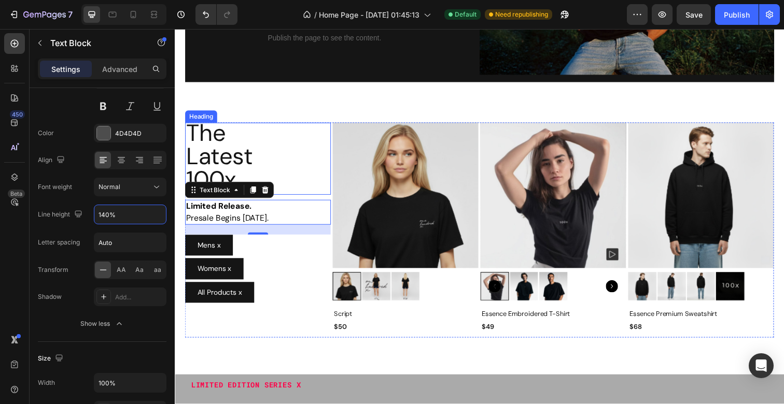
click at [344, 139] on img at bounding box center [410, 199] width 149 height 149
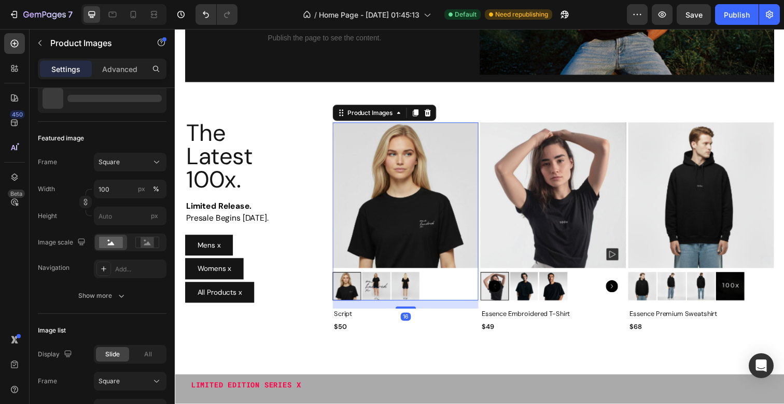
scroll to position [0, 0]
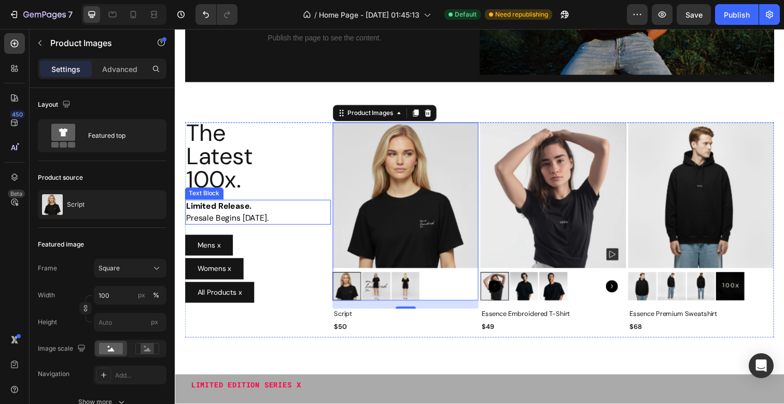
click at [244, 217] on span "Presale Begins October 31st." at bounding box center [228, 222] width 84 height 11
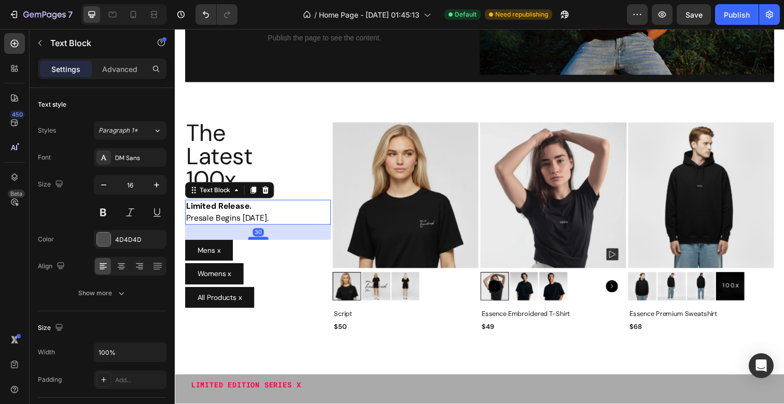
drag, startPoint x: 255, startPoint y: 236, endPoint x: 256, endPoint y: 242, distance: 5.2
click at [256, 242] on div at bounding box center [259, 243] width 21 height 3
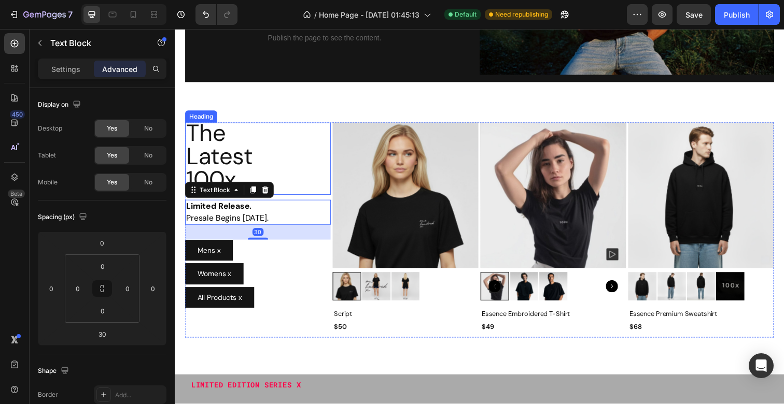
click at [280, 155] on p "The Latest 100x." at bounding box center [259, 159] width 147 height 72
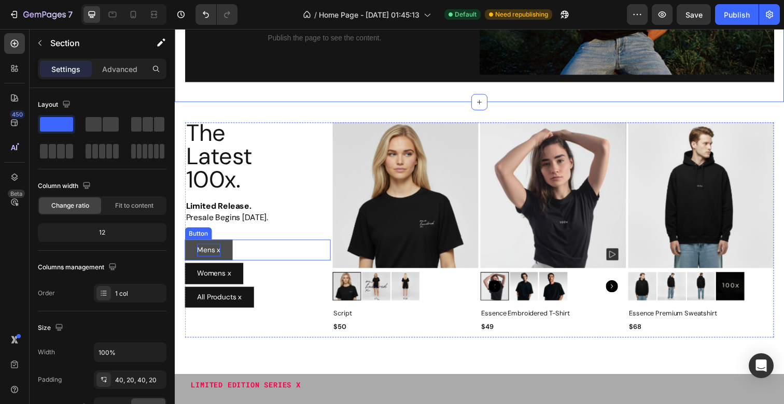
click at [203, 256] on p "Mens x" at bounding box center [210, 255] width 24 height 13
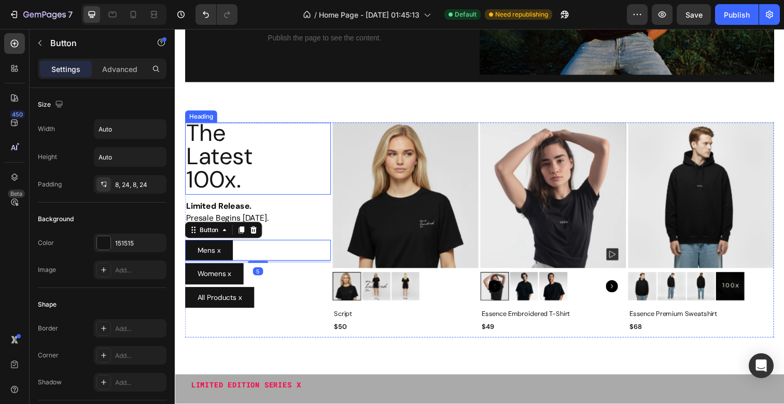
click at [278, 136] on p "The Latest 100x." at bounding box center [259, 159] width 147 height 72
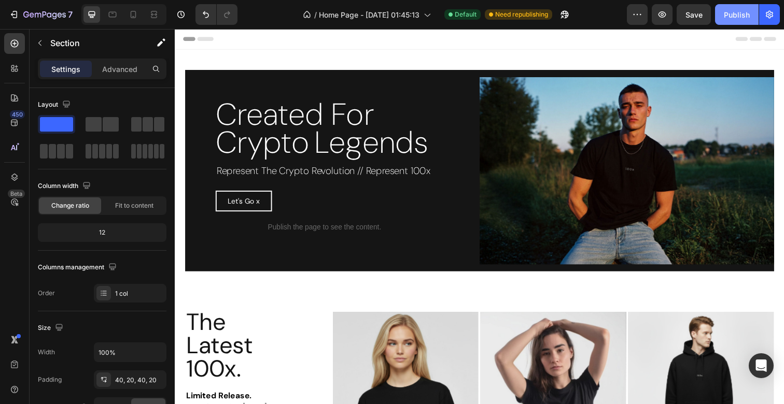
click at [725, 9] on div "Publish" at bounding box center [737, 14] width 26 height 11
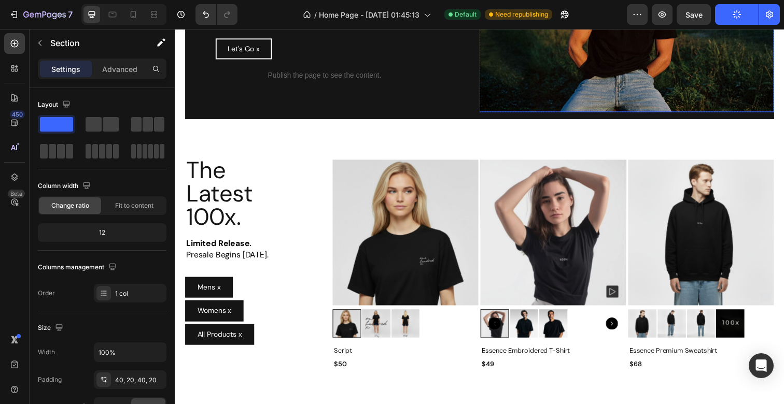
scroll to position [174, 0]
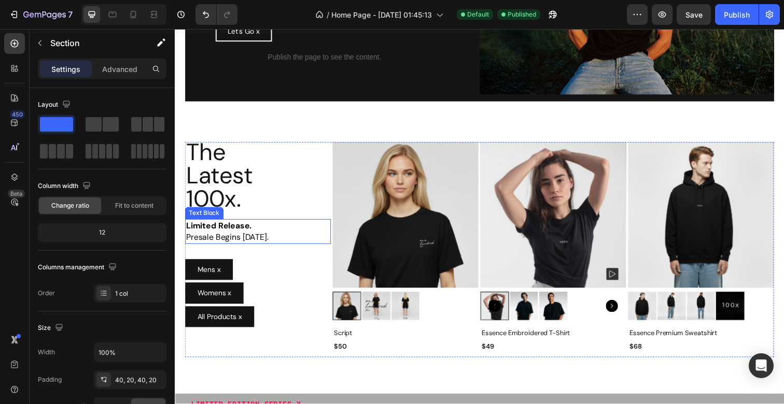
click at [244, 238] on span "Presale Begins October 31st." at bounding box center [228, 241] width 84 height 11
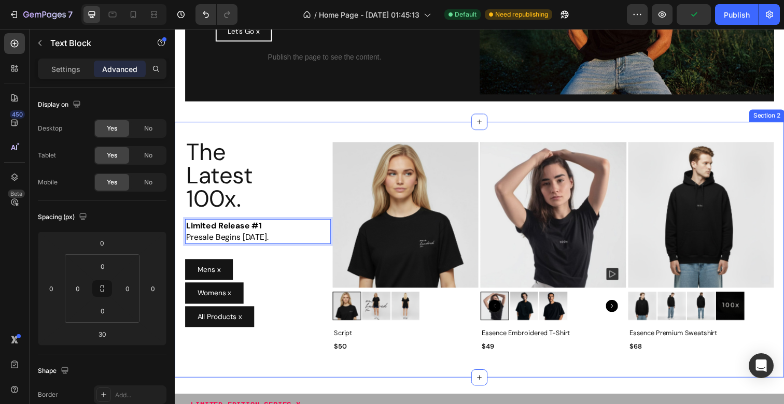
click at [310, 128] on div "The Latest 100x. Heading Limited Release #1 Presale Begins October 31st. Text B…" at bounding box center [486, 254] width 622 height 261
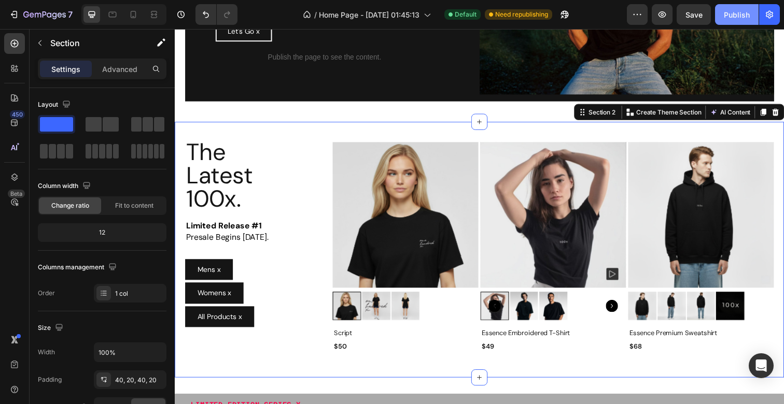
click at [737, 24] on button "Publish" at bounding box center [737, 14] width 44 height 21
